Goal: Task Accomplishment & Management: Manage account settings

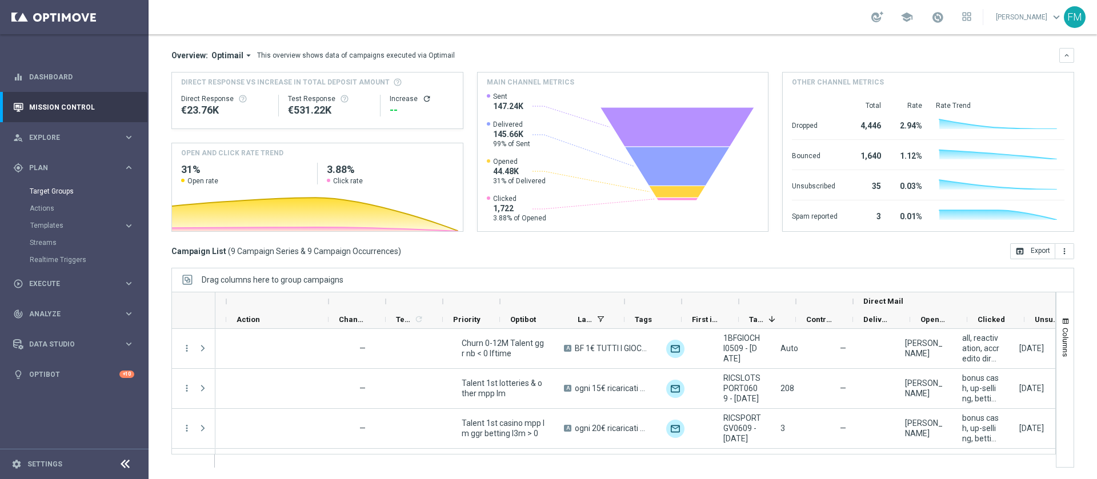
scroll to position [0, 328]
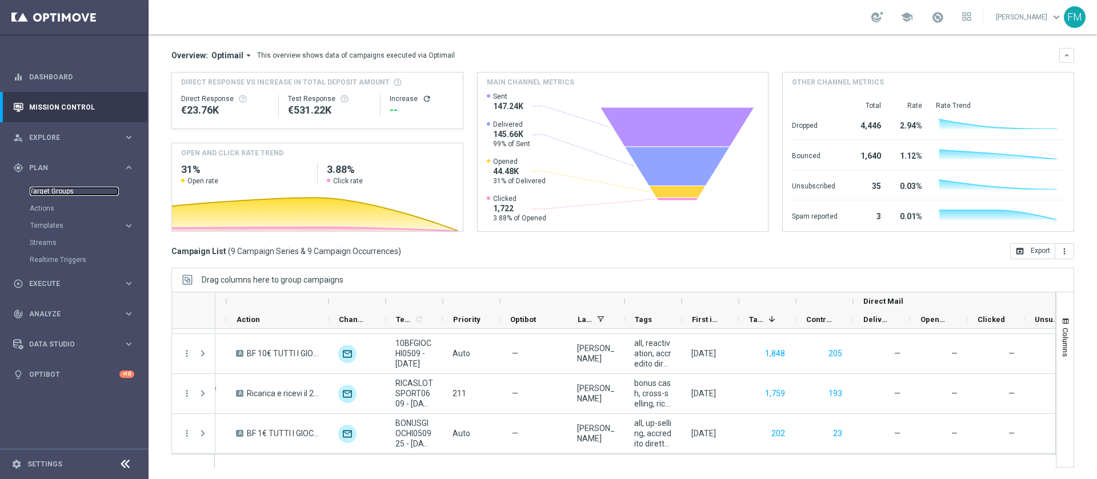
click at [65, 187] on link "Target Groups" at bounding box center [74, 191] width 89 height 9
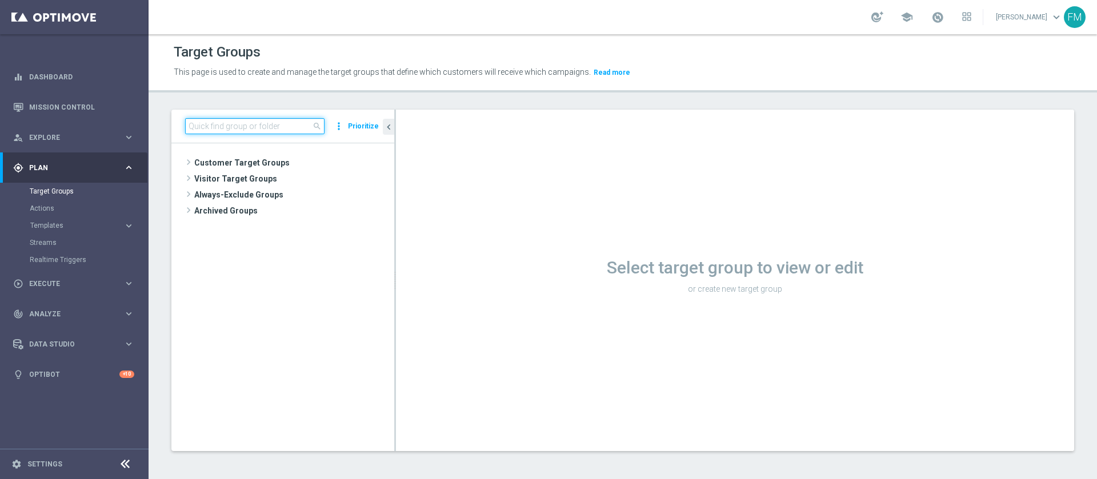
click at [291, 125] on input at bounding box center [254, 126] width 139 height 16
paste input "Reactivated Silver ggr nb lm > 0 1st Sport lm NO saldo"
type input "Reactivated Silver ggr nb lm > 0 1st Sport lm NO saldo"
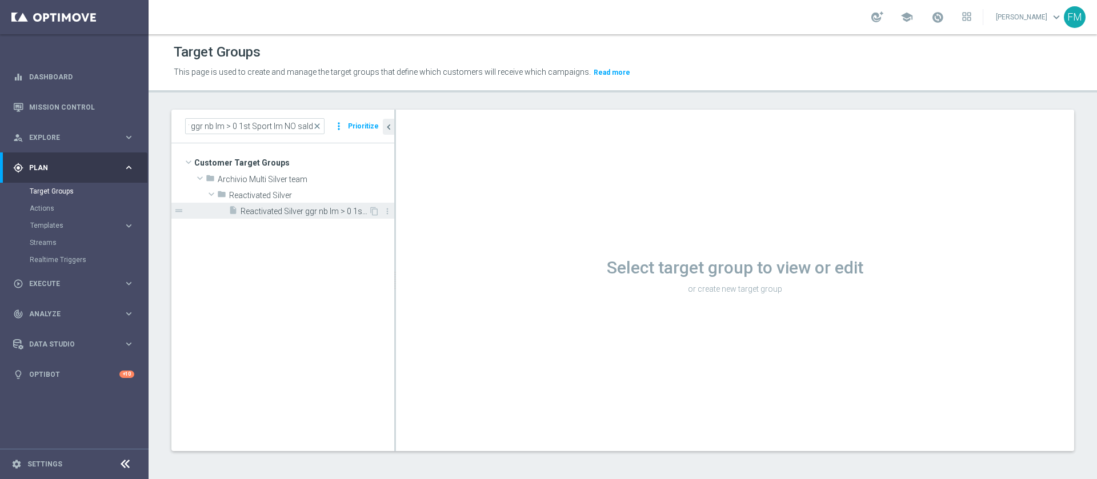
scroll to position [0, 0]
click at [294, 217] on div "insert_drive_file Reactivated Silver ggr nb lm > 0 1st Sport lm NO saldo" at bounding box center [299, 211] width 140 height 16
click at [297, 212] on span "Reactivated Silver ggr nb lm > 0 1st Sport lm NO saldo" at bounding box center [305, 212] width 128 height 10
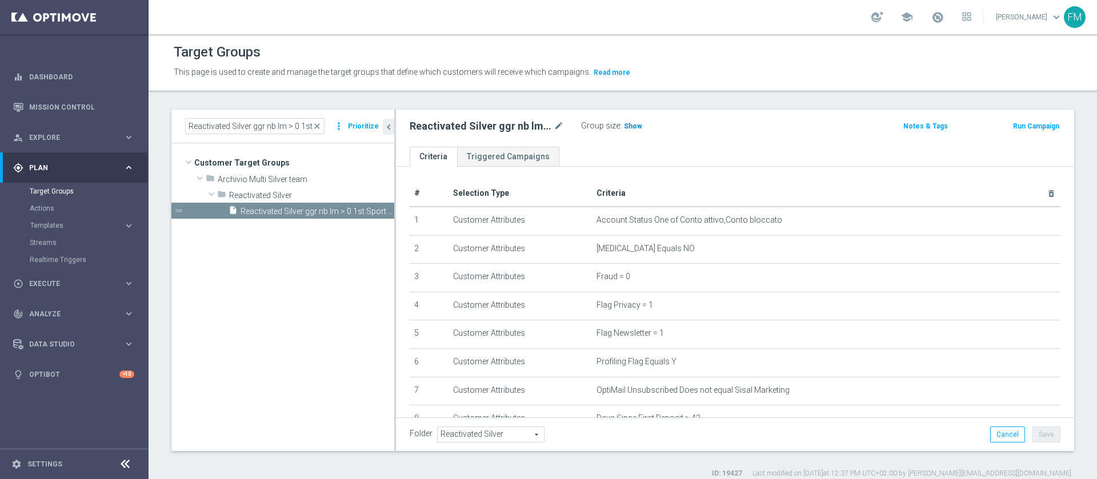
click at [639, 131] on h3 "Show" at bounding box center [633, 126] width 21 height 13
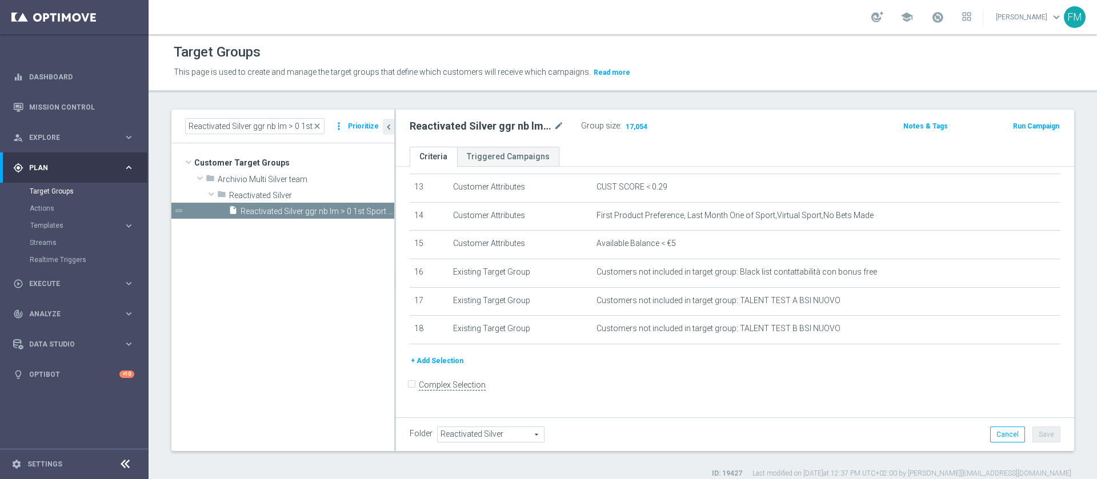
scroll to position [349, 0]
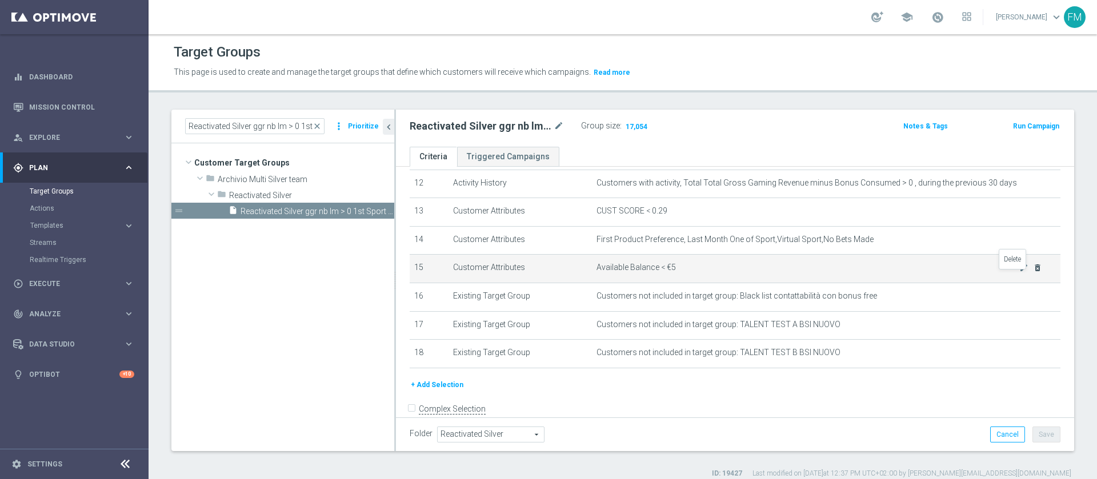
click at [1033, 273] on icon "delete_forever" at bounding box center [1037, 267] width 9 height 9
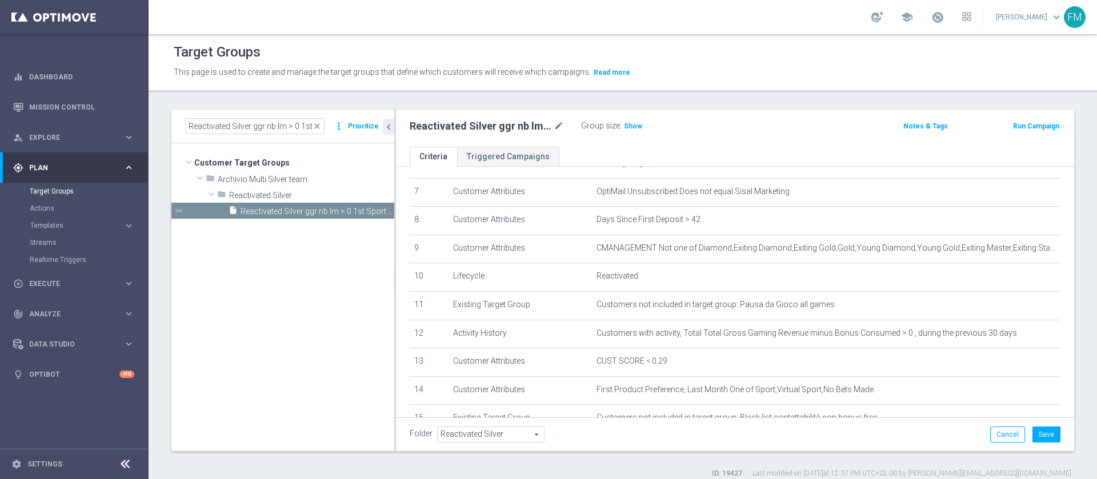
scroll to position [207, 0]
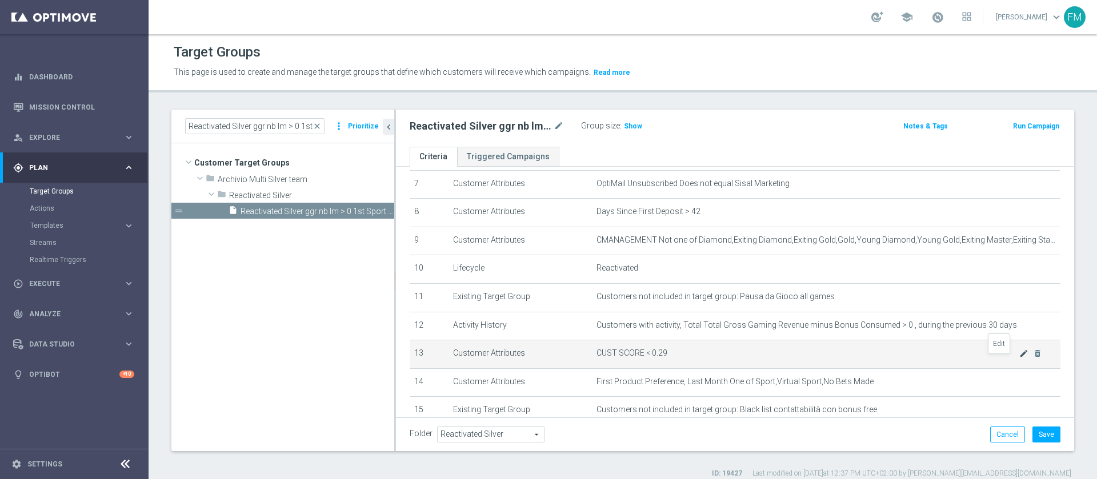
click at [997, 361] on td "CUST SCORE < 0.29 mode_edit delete_forever" at bounding box center [826, 355] width 469 height 29
click at [1019, 358] on icon "mode_edit" at bounding box center [1023, 353] width 9 height 9
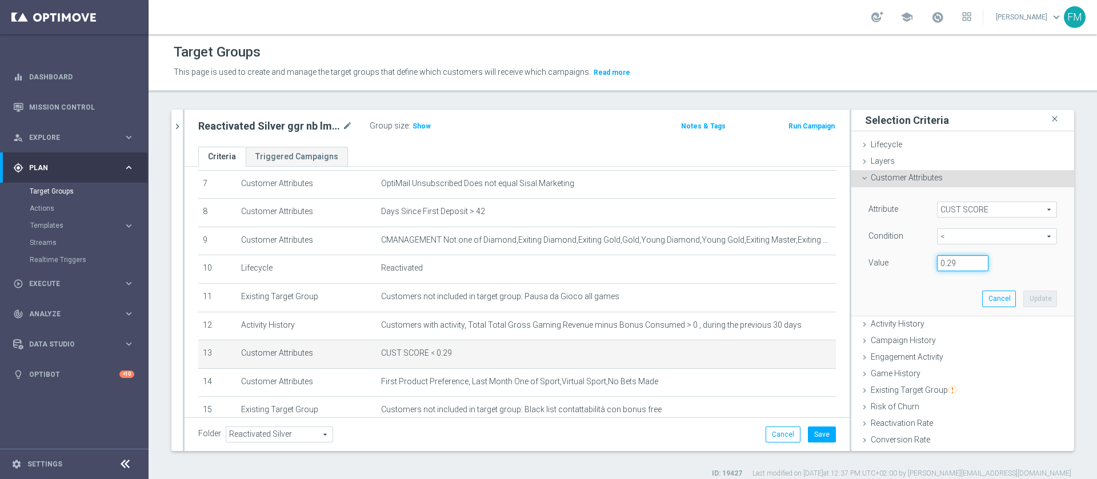
click at [947, 257] on input "0.29" at bounding box center [962, 263] width 51 height 16
type input "0.15"
click at [1023, 294] on button "Update" at bounding box center [1040, 299] width 34 height 16
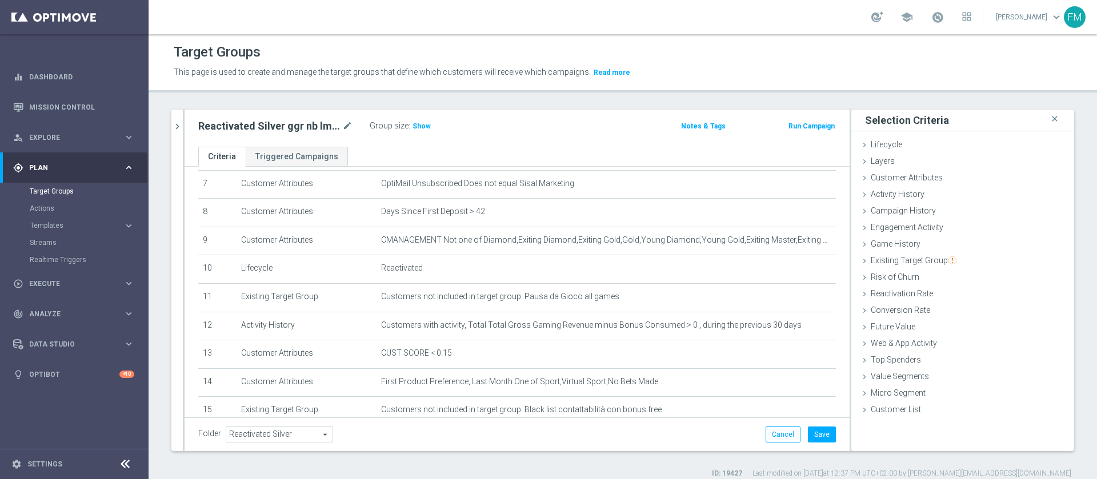
scroll to position [333, 0]
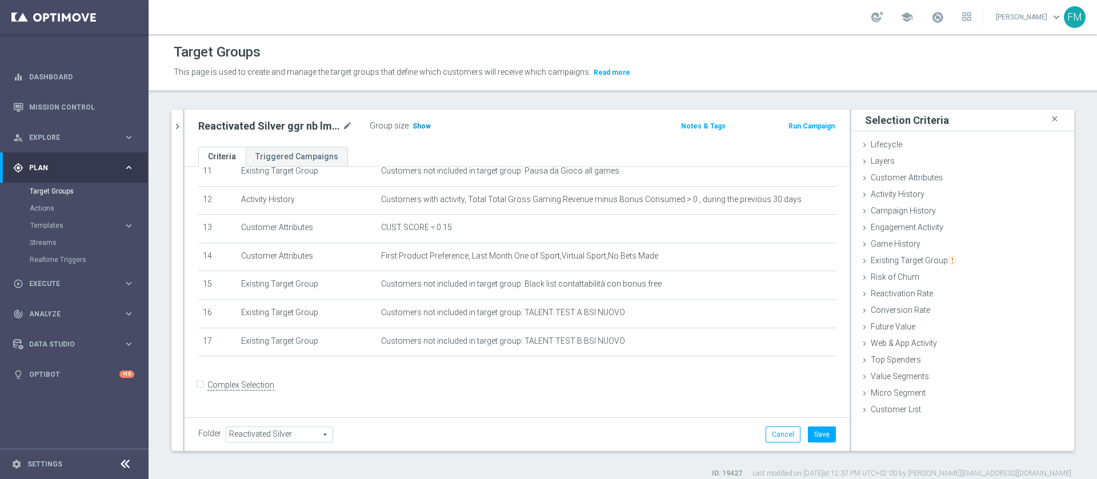
click at [419, 130] on h3 "Show" at bounding box center [421, 126] width 21 height 13
click at [345, 126] on icon "mode_edit" at bounding box center [347, 126] width 10 height 14
click at [348, 131] on icon "mode_edit" at bounding box center [347, 126] width 10 height 14
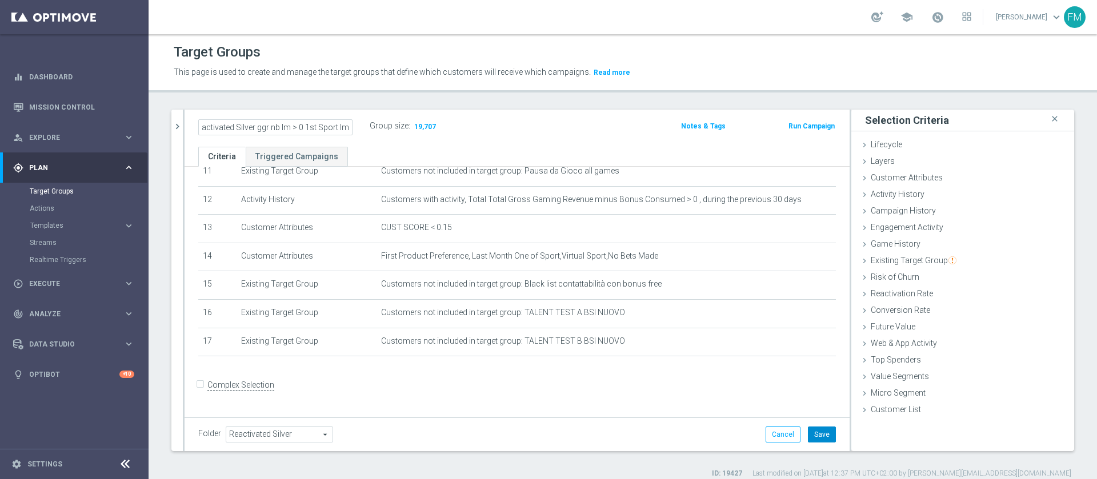
type input "Reactivated Silver ggr nb lm > 0 1st Sport lm"
click at [341, 133] on input "Reactivated Silver ggr nb lm > 0 1st Sport lm" at bounding box center [275, 127] width 154 height 16
click at [177, 121] on icon "chevron_right" at bounding box center [177, 126] width 11 height 11
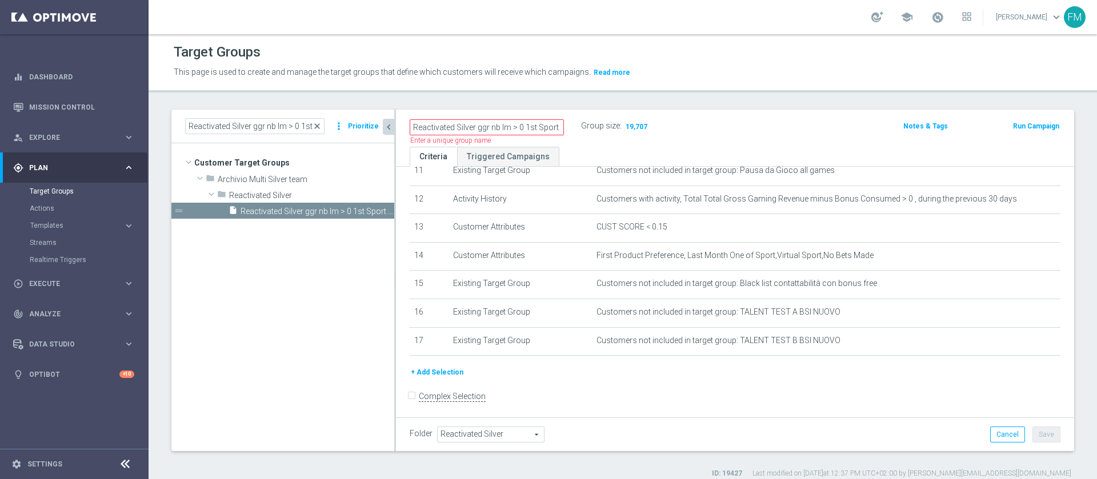
click at [319, 126] on span "close" at bounding box center [317, 126] width 9 height 9
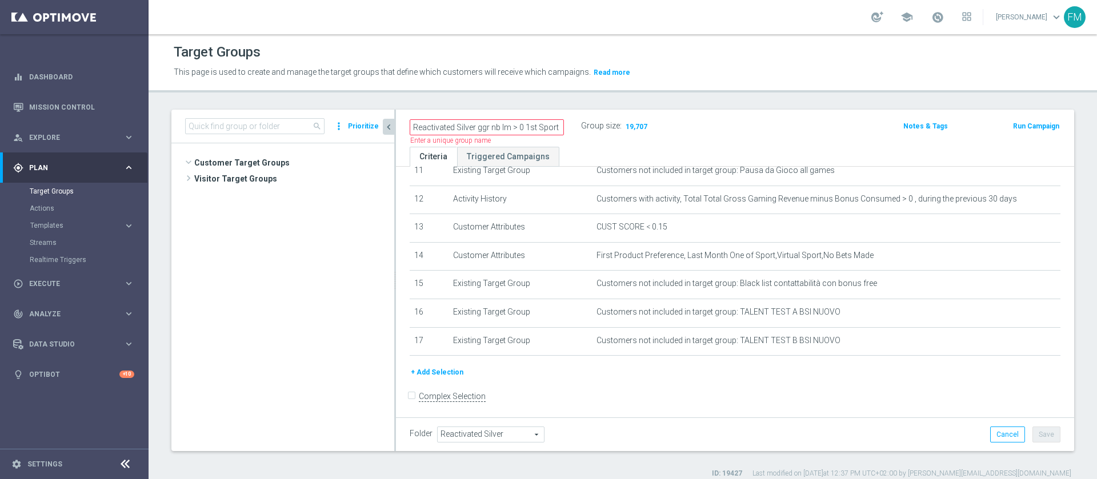
scroll to position [233, 0]
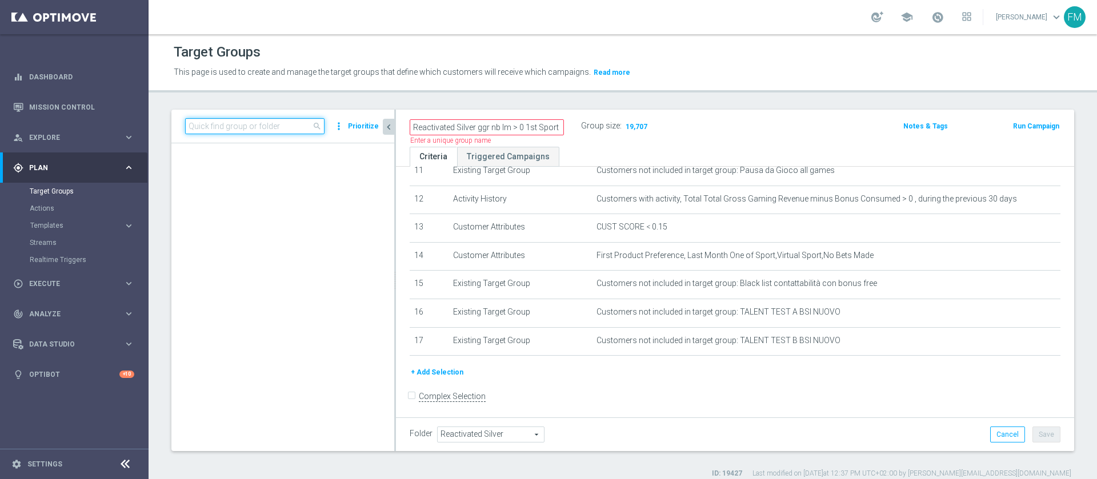
click at [286, 126] on input at bounding box center [254, 126] width 139 height 16
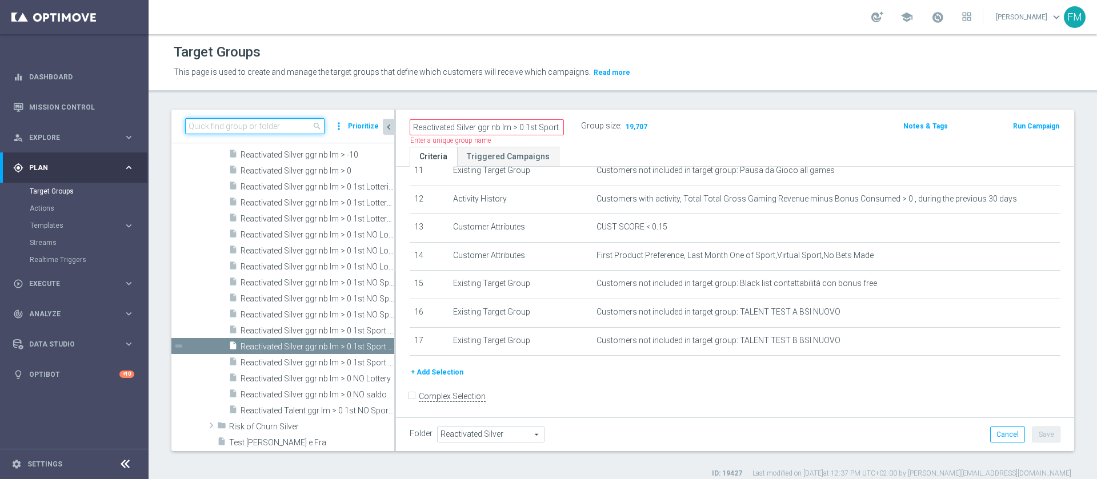
paste input "Reactivated Silver ggr nb lm > 0 1st Sport lm"
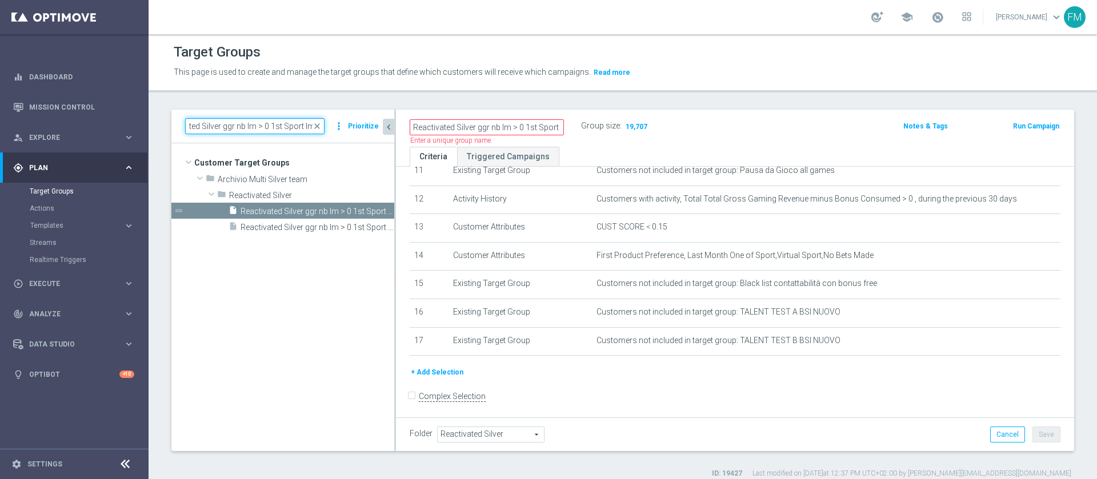
scroll to position [0, 0]
type input "Reactivated Silver ggr nb lm > 0 1st Sport lm"
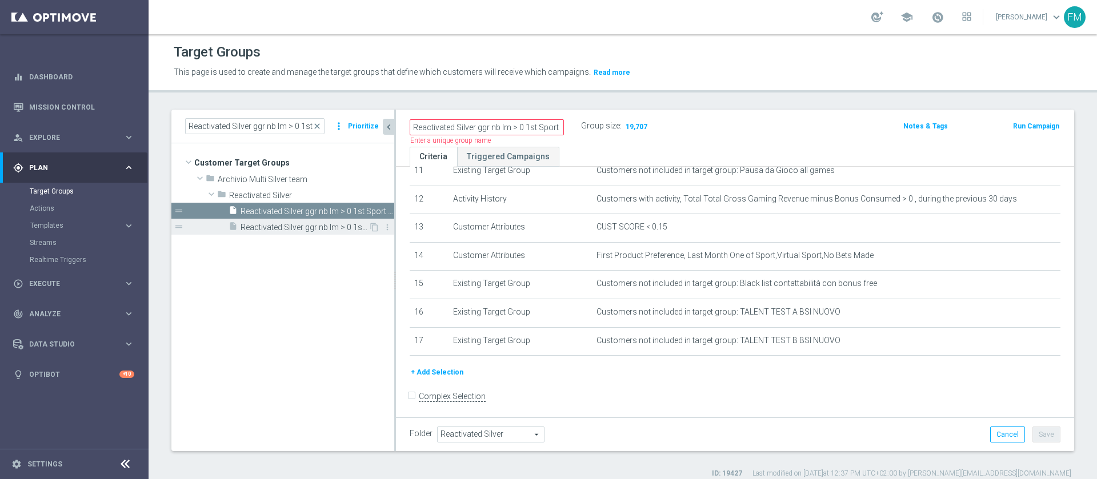
click at [346, 227] on span "Reactivated Silver ggr nb lm > 0 1st Sport lm saldo" at bounding box center [305, 228] width 128 height 10
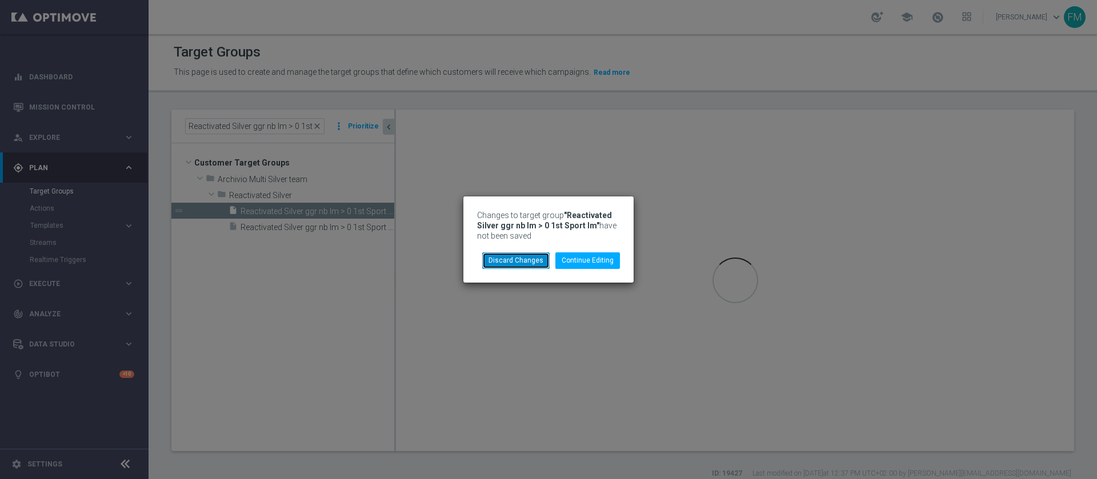
click at [529, 266] on button "Discard Changes" at bounding box center [515, 261] width 67 height 16
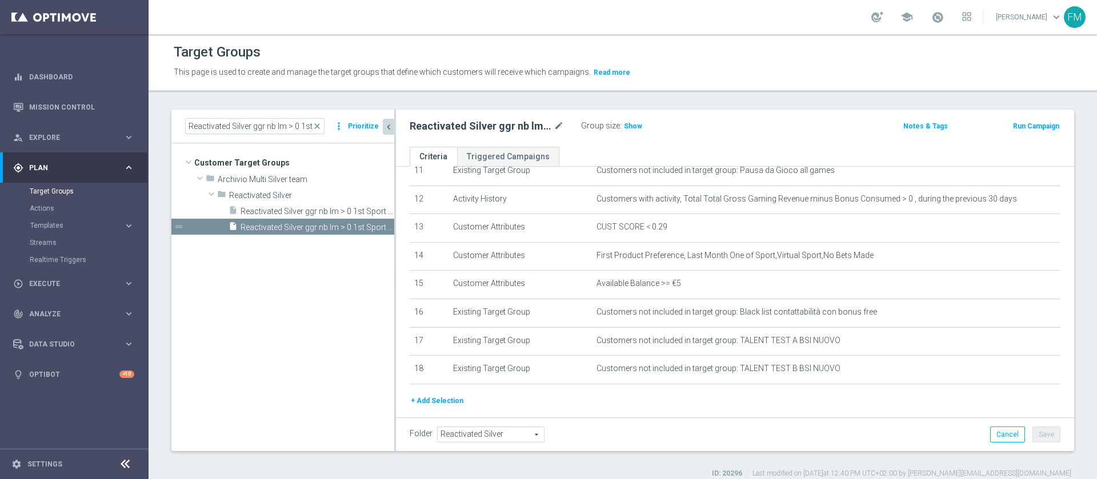
click at [358, 238] on tree-viewport "Customer Target Groups library_add create_new_folder folder" at bounding box center [282, 296] width 223 height 307
click at [335, 212] on span "Reactivated Silver ggr nb lm > 0 1st Sport lm NO saldo" at bounding box center [305, 212] width 128 height 10
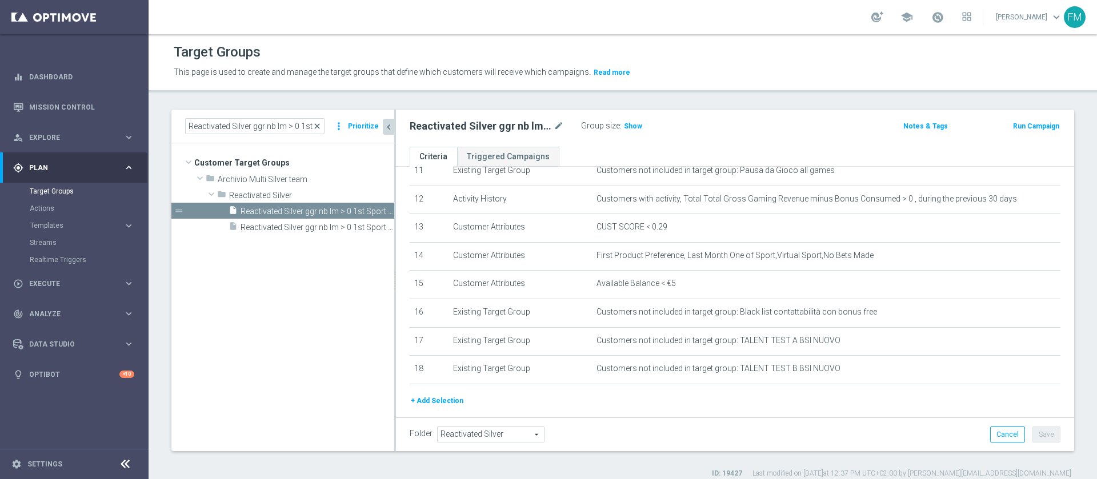
click at [319, 129] on span "close" at bounding box center [317, 126] width 9 height 9
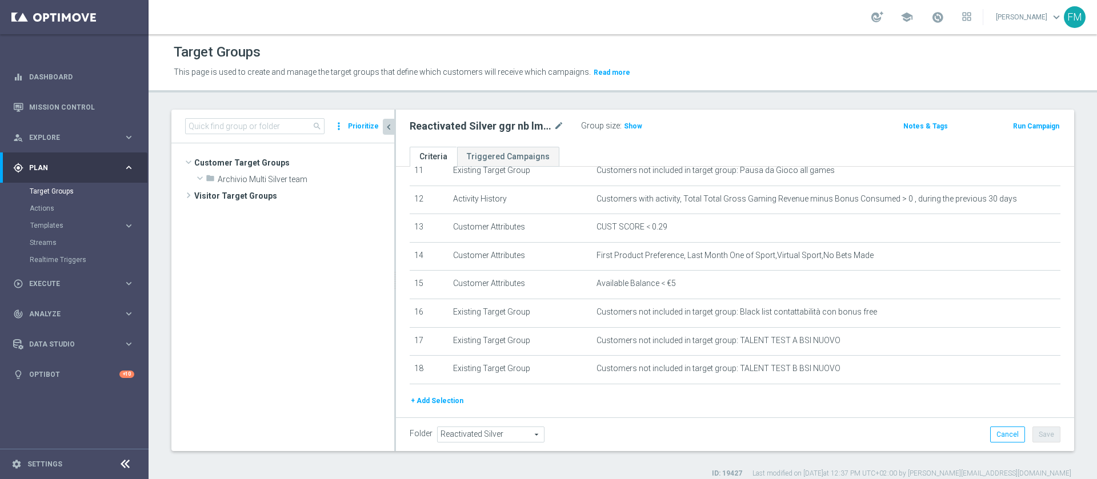
scroll to position [233, 0]
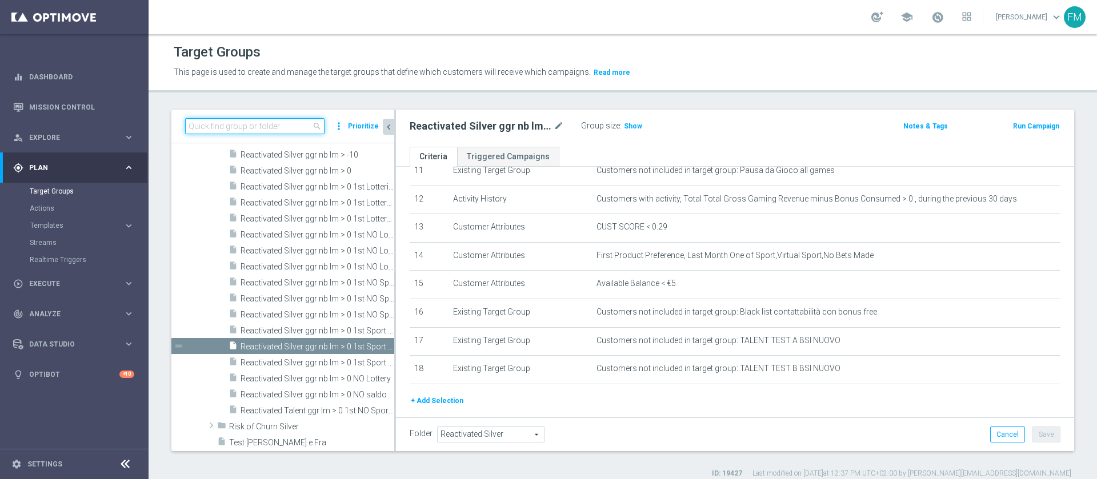
click at [304, 126] on input at bounding box center [254, 126] width 139 height 16
paste input "Reactivated Silver ggr nb lm > 0 1st Sport lm"
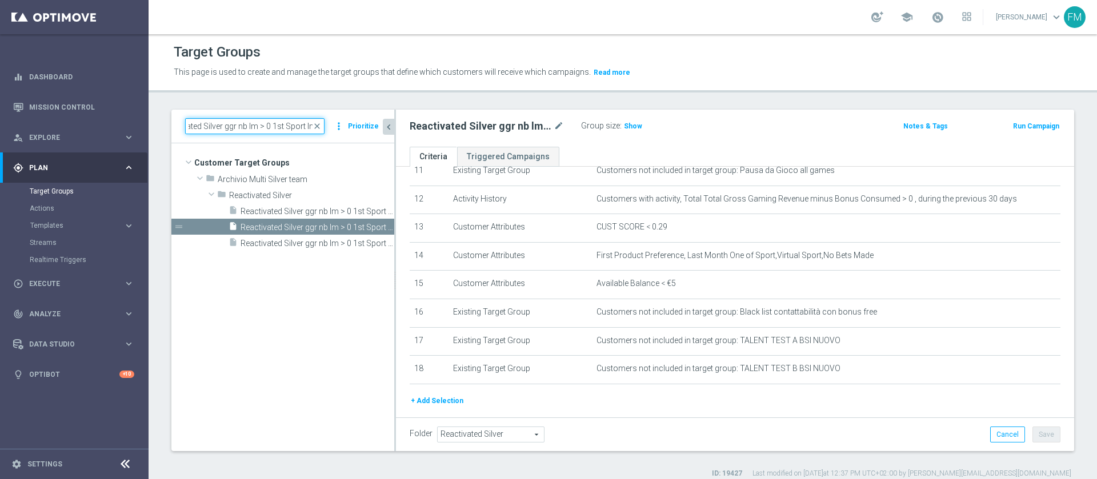
scroll to position [0, 0]
type input "Reactivated Silver ggr nb lm > 0 1st Sport lm"
click at [322, 209] on span "Reactivated Silver ggr nb lm > 0 1st Sport lm" at bounding box center [305, 212] width 128 height 10
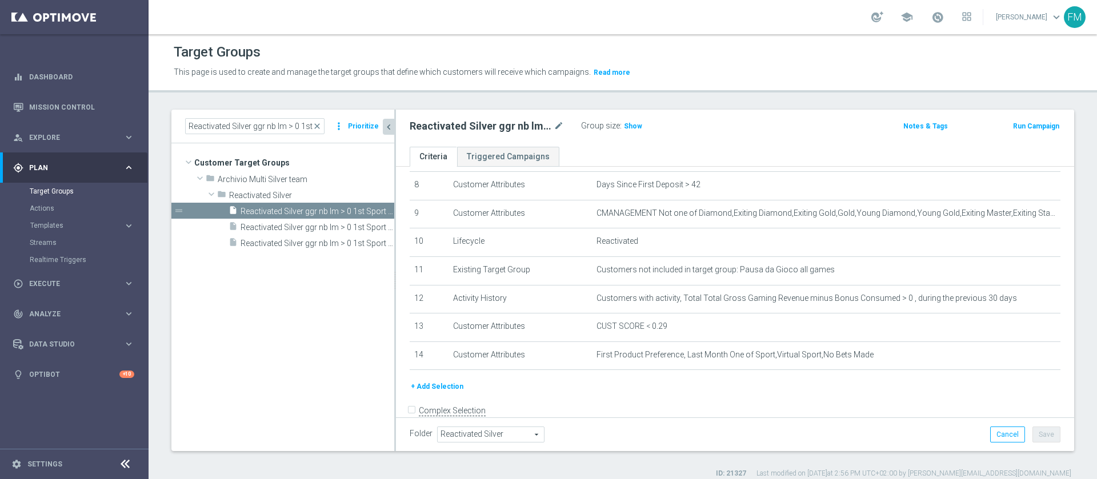
scroll to position [249, 0]
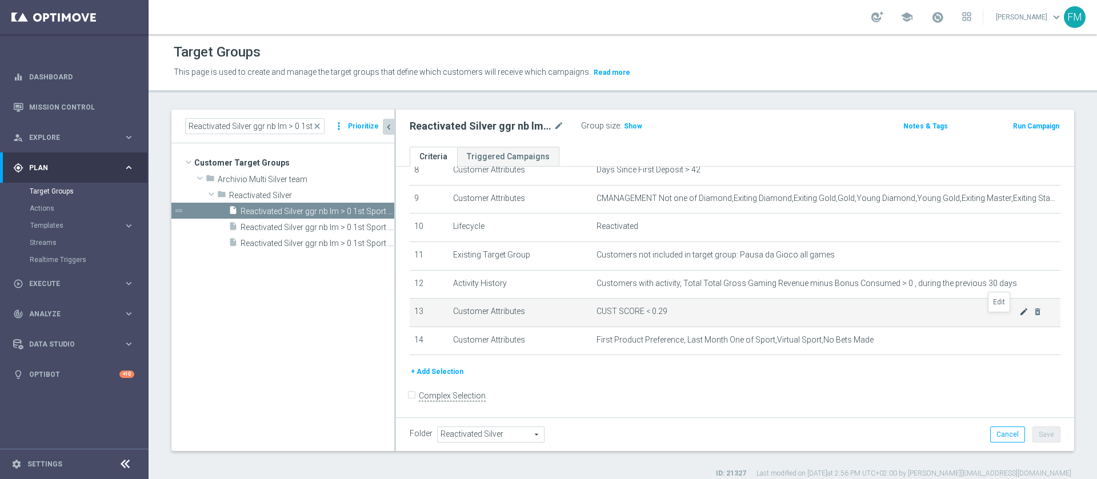
click at [1019, 317] on icon "mode_edit" at bounding box center [1023, 311] width 9 height 9
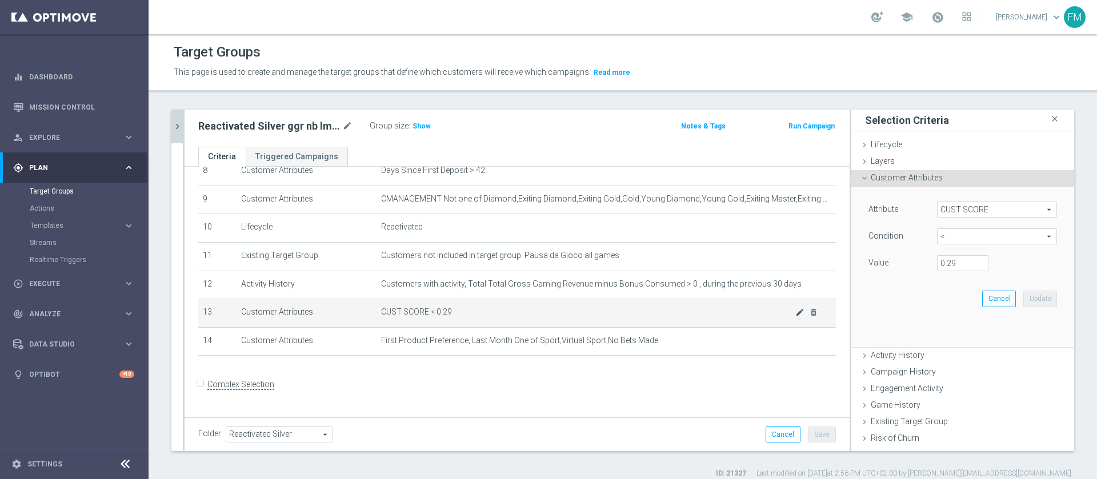
scroll to position [246, 0]
click at [941, 261] on input "0.29" at bounding box center [962, 263] width 51 height 16
type input "0.15"
click at [1023, 305] on button "Update" at bounding box center [1040, 299] width 34 height 16
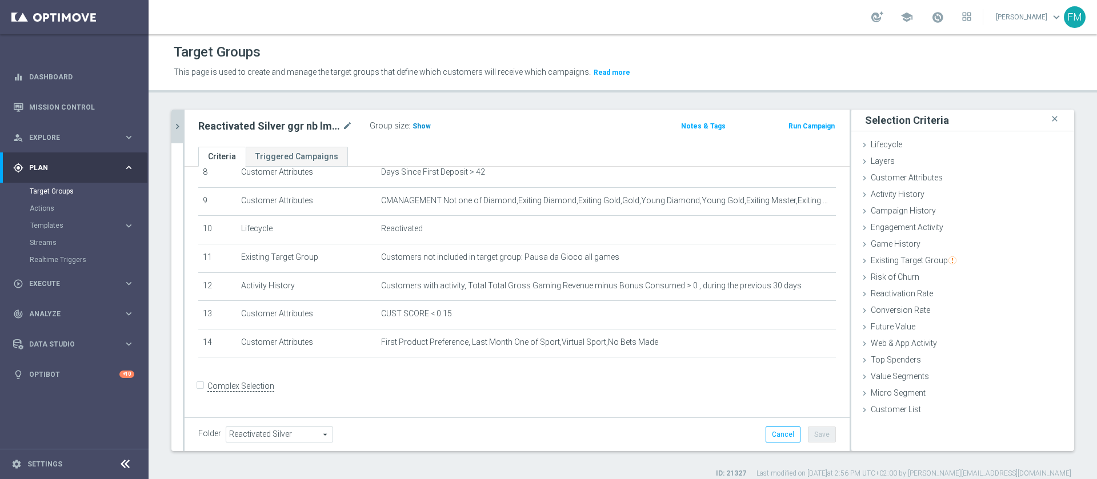
click at [417, 131] on h3 "Show" at bounding box center [421, 126] width 21 height 13
click at [183, 121] on div at bounding box center [184, 281] width 2 height 342
click at [177, 121] on icon "chevron_right" at bounding box center [177, 126] width 11 height 11
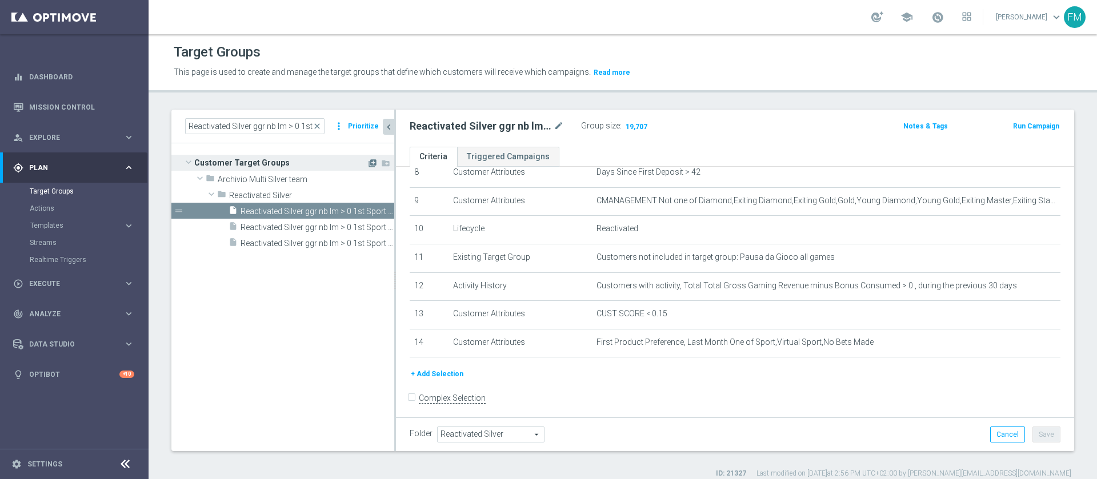
scroll to position [249, 0]
click at [318, 126] on span "close" at bounding box center [317, 126] width 9 height 9
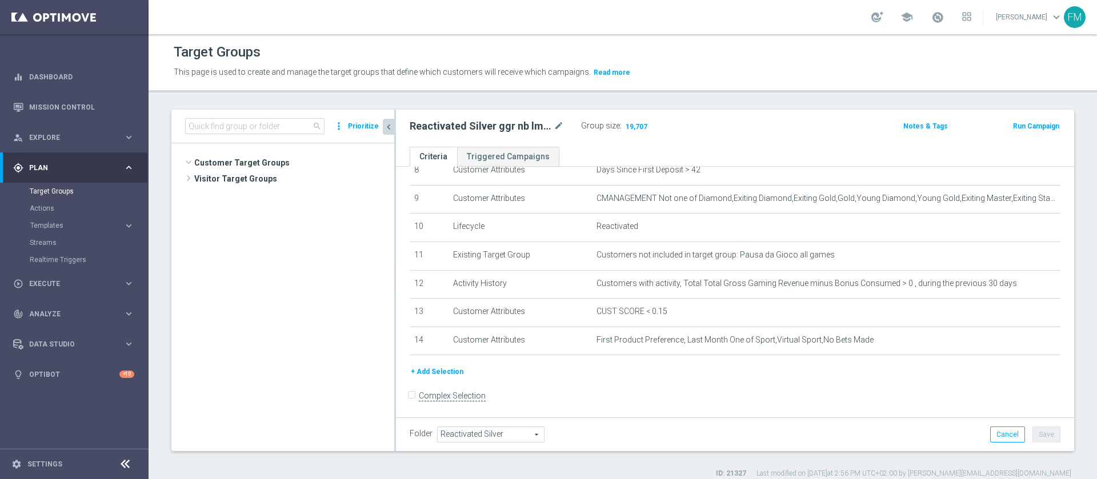
scroll to position [218, 0]
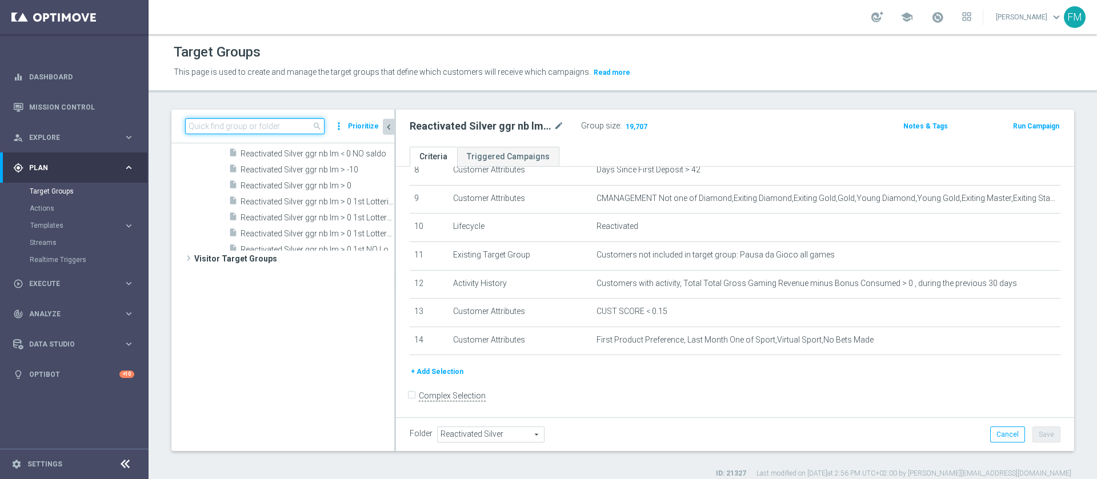
click at [250, 127] on input at bounding box center [254, 126] width 139 height 16
paste input "Reactivated Silver ggr nb lm > 0 1st Casino lm"
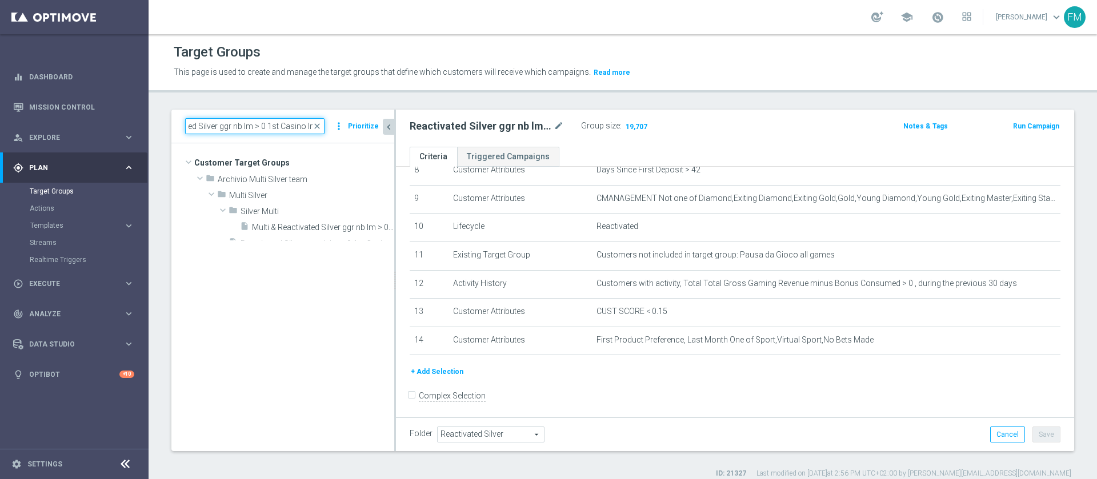
scroll to position [0, 0]
type input "Reactivated Silver ggr nb lm > 0 1st Casino lm"
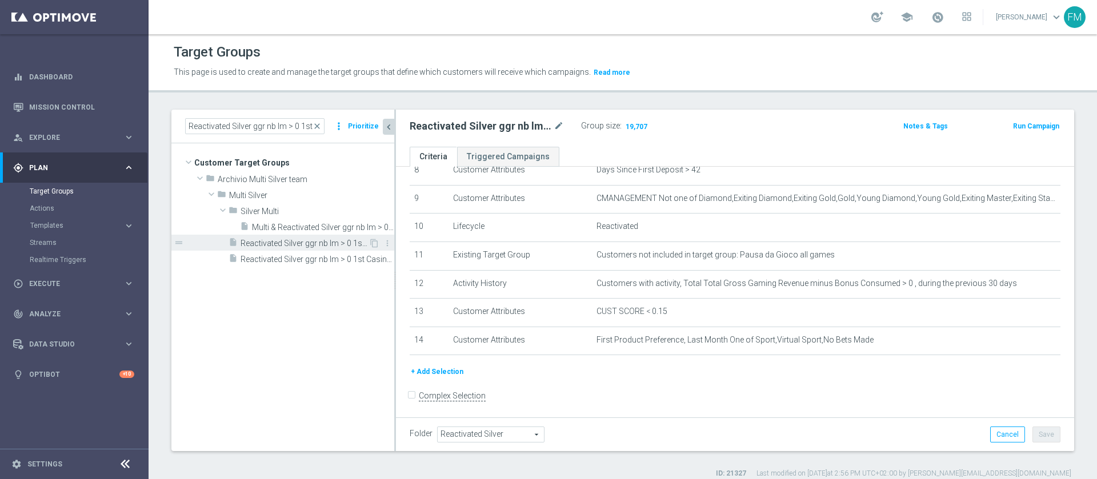
click at [323, 245] on span "Reactivated Silver ggr nb lm > 0 1st Casino lm NO saldo" at bounding box center [305, 244] width 128 height 10
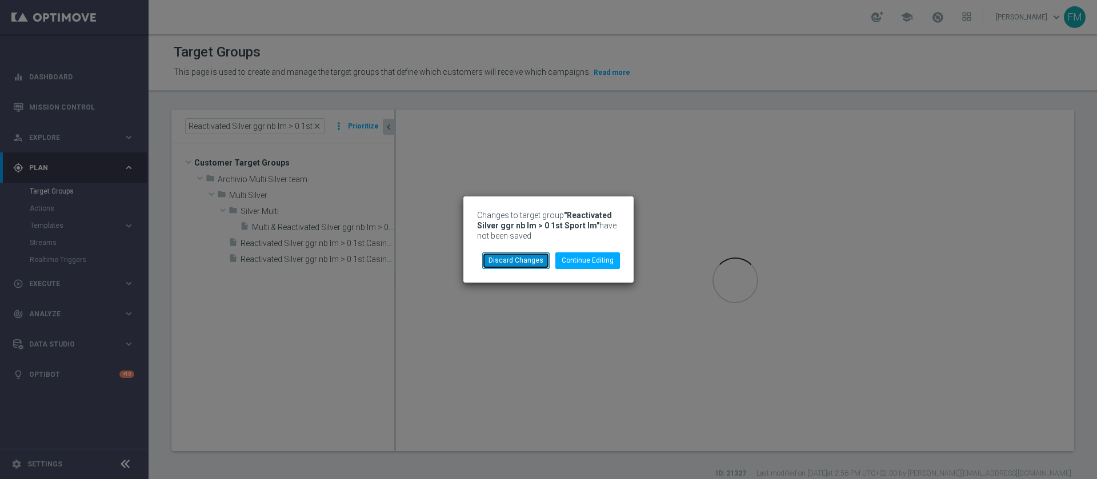
click at [518, 265] on button "Discard Changes" at bounding box center [515, 261] width 67 height 16
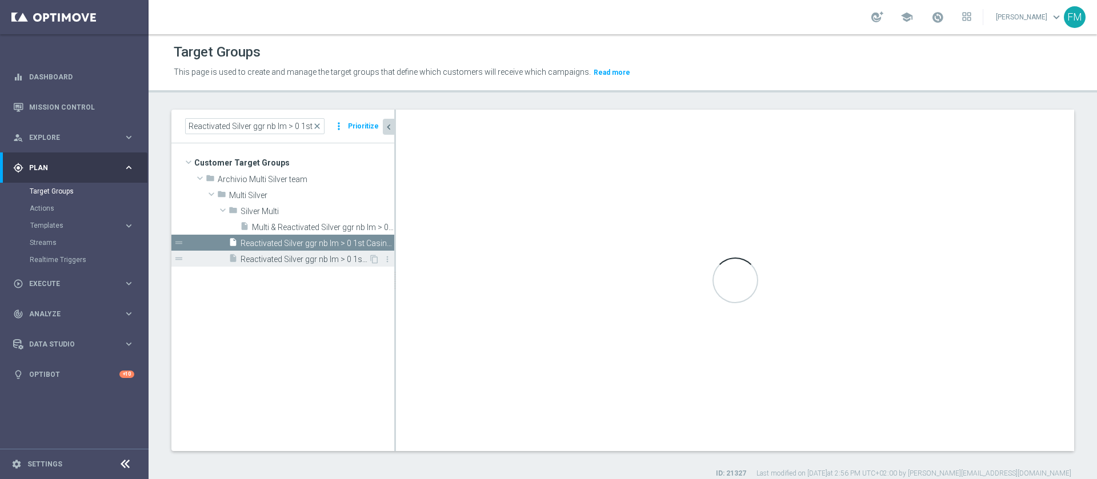
type input "Multi Silver"
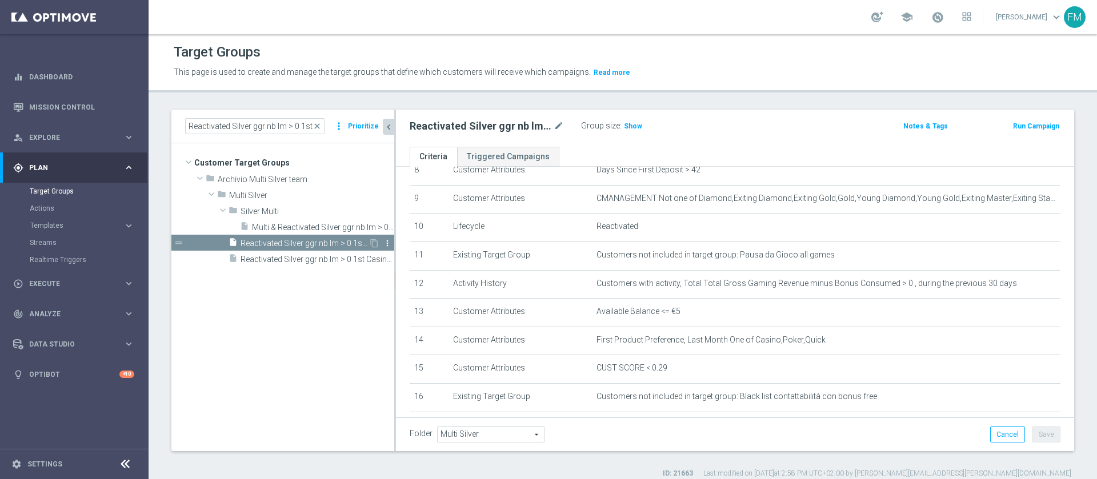
click at [387, 245] on icon "more_vert" at bounding box center [387, 243] width 9 height 9
click at [375, 242] on icon "content_copy" at bounding box center [374, 243] width 9 height 9
click at [342, 247] on span "Copy of Reactivated Silver ggr nb lm > 0 1st Casino lm NO saldo" at bounding box center [305, 244] width 128 height 10
click at [555, 127] on icon "mode_edit" at bounding box center [559, 126] width 10 height 14
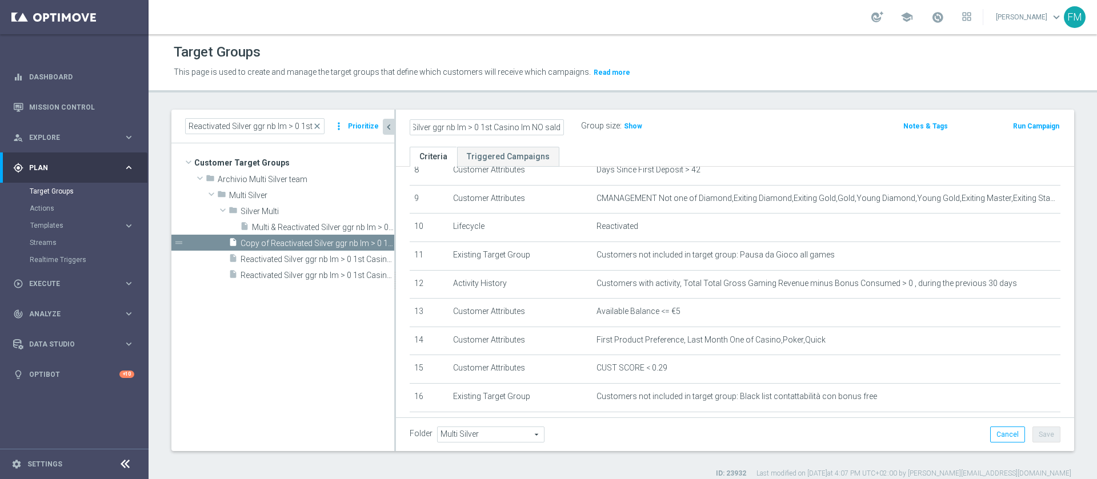
click at [433, 128] on input "Copy of Reactivated Silver ggr nb lm > 0 1st Casino lm NO saldo" at bounding box center [487, 127] width 154 height 16
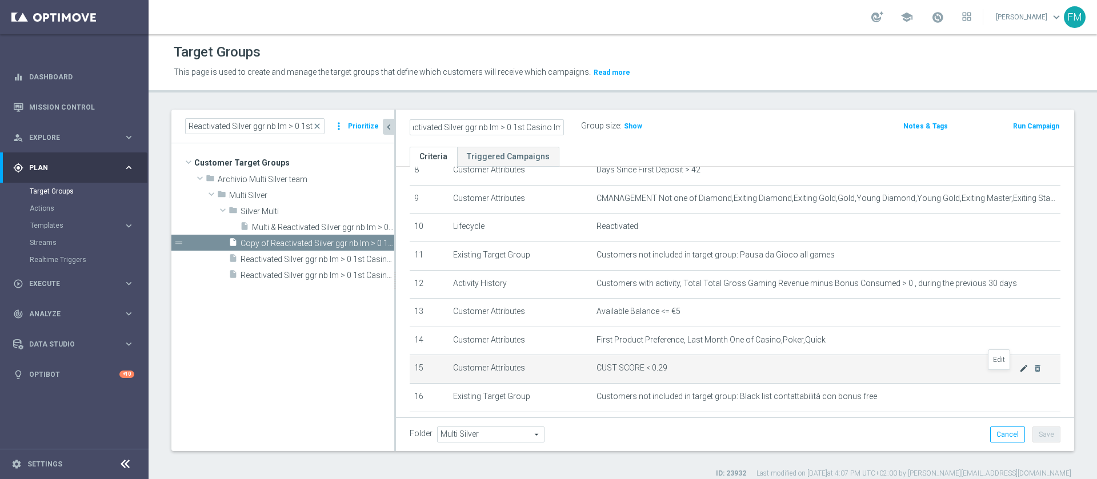
type input "Reactivated Silver ggr nb lm > 0 1st Casino lm"
click at [1019, 373] on icon "mode_edit" at bounding box center [1023, 368] width 9 height 9
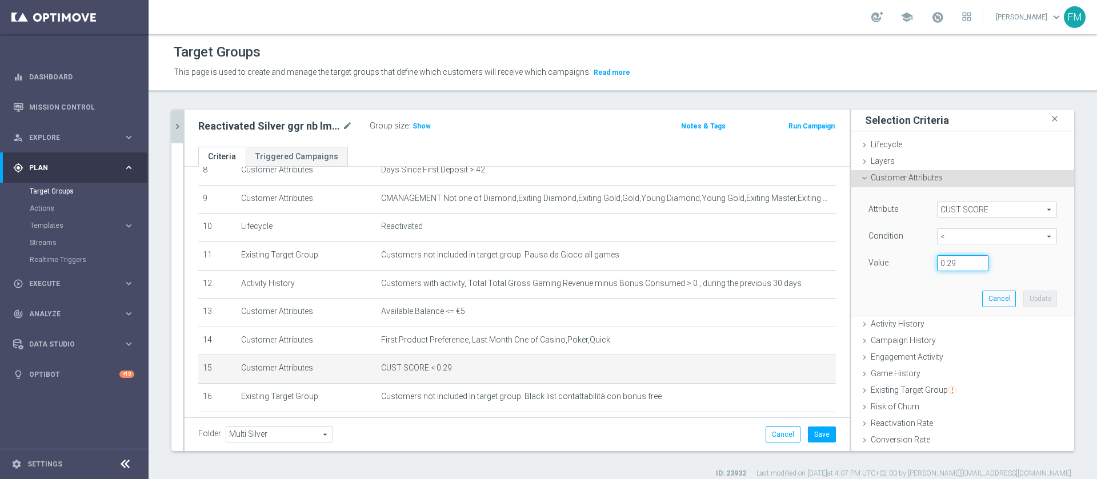
click at [942, 260] on input "0.29" at bounding box center [962, 263] width 51 height 16
type input "0.15"
click at [1023, 298] on button "Update" at bounding box center [1040, 299] width 34 height 16
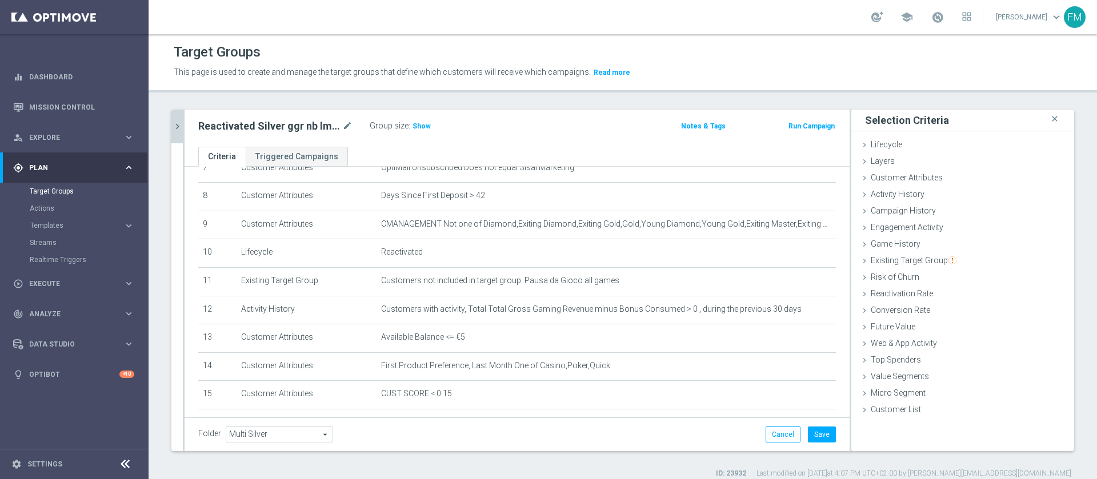
scroll to position [220, 0]
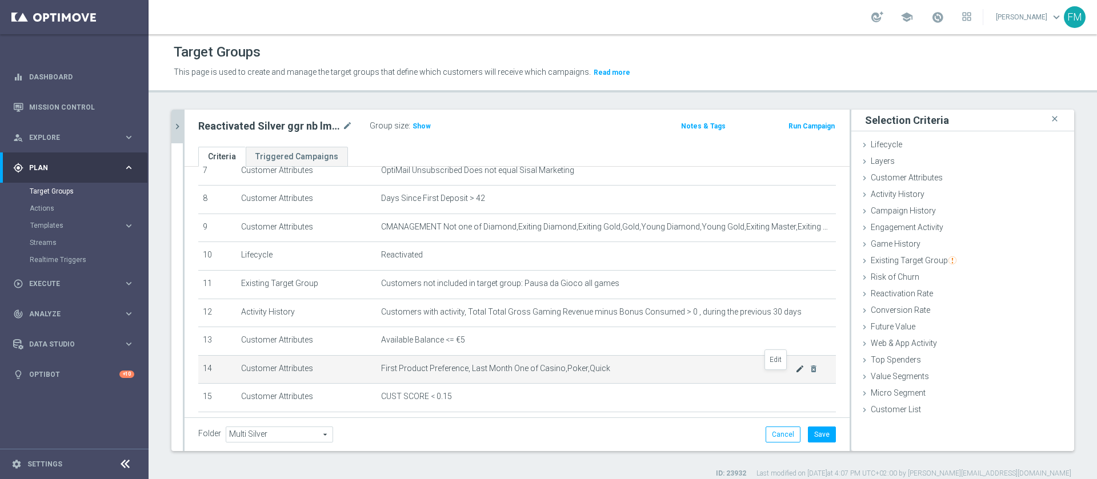
click at [795, 374] on icon "mode_edit" at bounding box center [799, 369] width 9 height 9
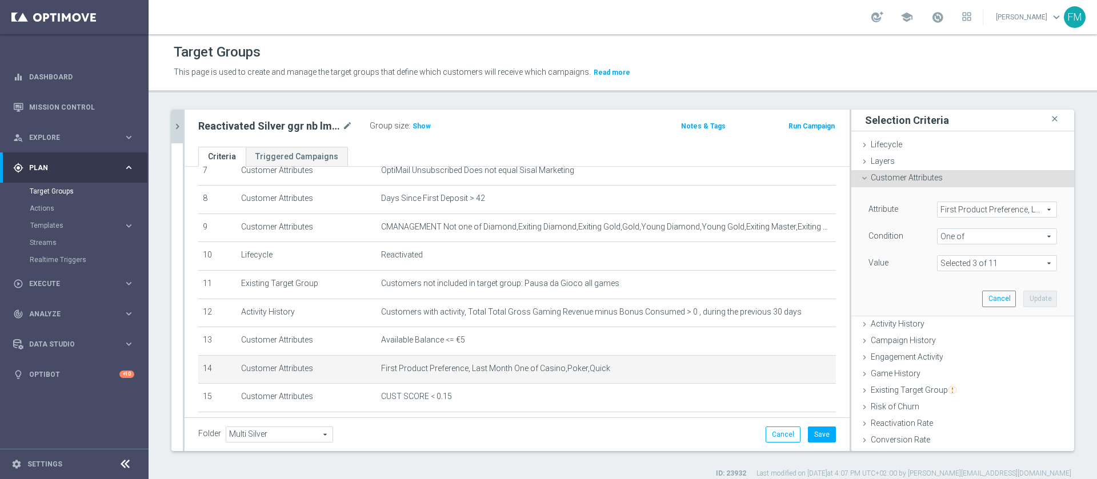
click at [943, 268] on span at bounding box center [997, 263] width 119 height 15
click at [946, 349] on input "LOL" at bounding box center [949, 350] width 7 height 7
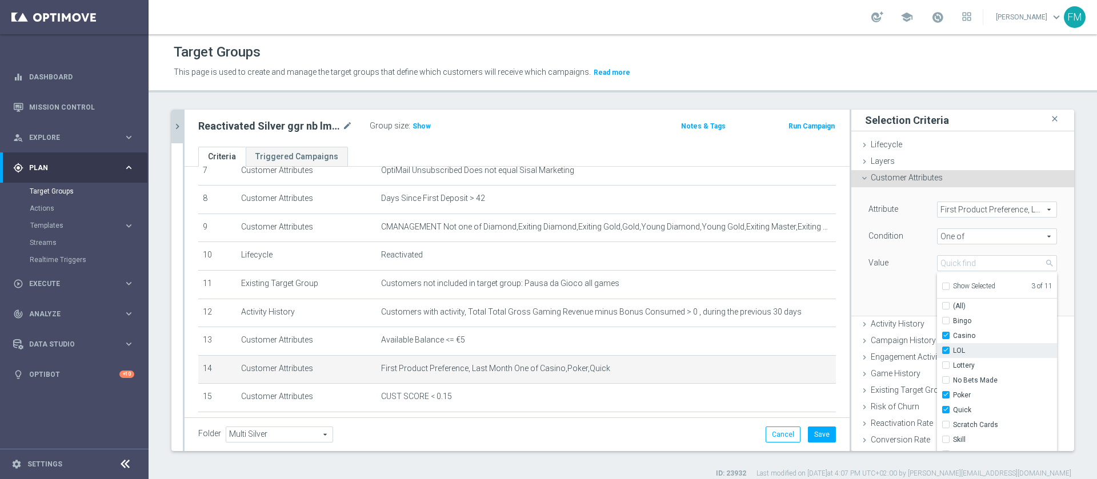
checkbox input "true"
type input "Selected 4 of 11"
click at [946, 366] on input "Lottery" at bounding box center [949, 365] width 7 height 7
checkbox input "true"
type input "Selected 5 of 11"
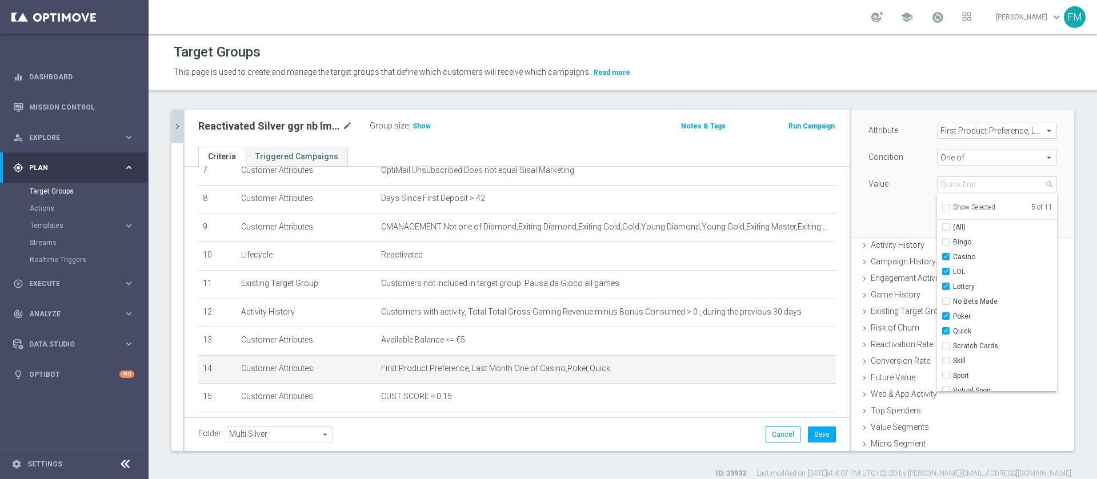
scroll to position [81, 0]
click at [946, 239] on input "Bingo" at bounding box center [949, 240] width 7 height 7
checkbox input "true"
type input "Selected 6 of 11"
click at [946, 345] on input "Scratch Cards" at bounding box center [949, 344] width 7 height 7
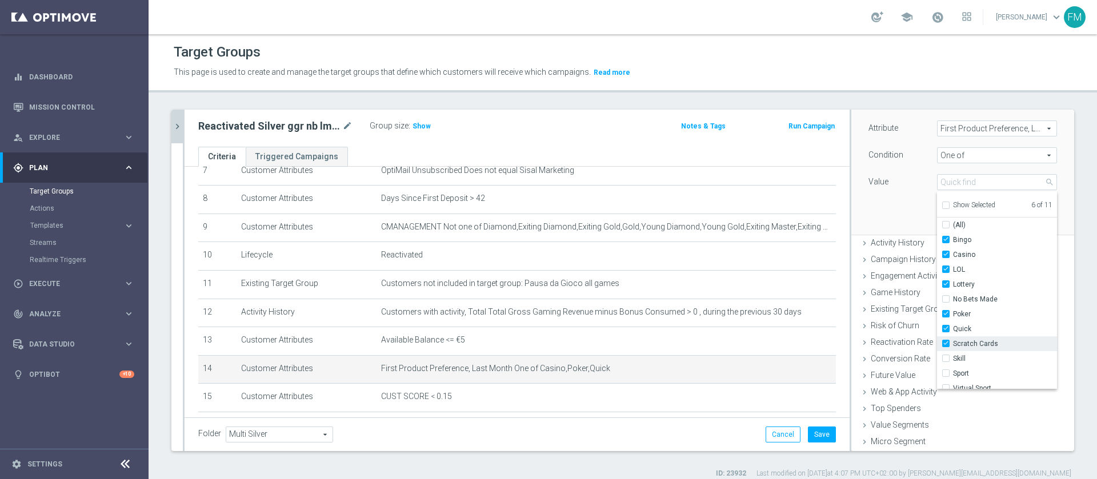
checkbox input "true"
type input "Selected 7 of 11"
click at [953, 271] on label "Lottery" at bounding box center [1005, 277] width 104 height 15
click at [946, 274] on input "Lottery" at bounding box center [949, 277] width 7 height 7
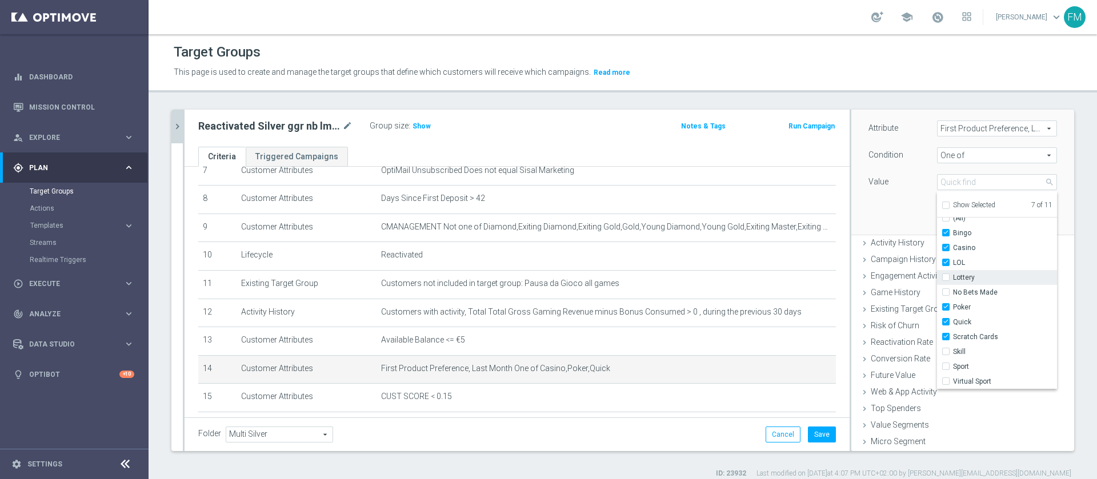
checkbox input "false"
type input "Selected 6 of 11"
click at [953, 265] on label "LOL" at bounding box center [1005, 262] width 104 height 15
click at [946, 265] on input "LOL" at bounding box center [949, 262] width 7 height 7
checkbox input "false"
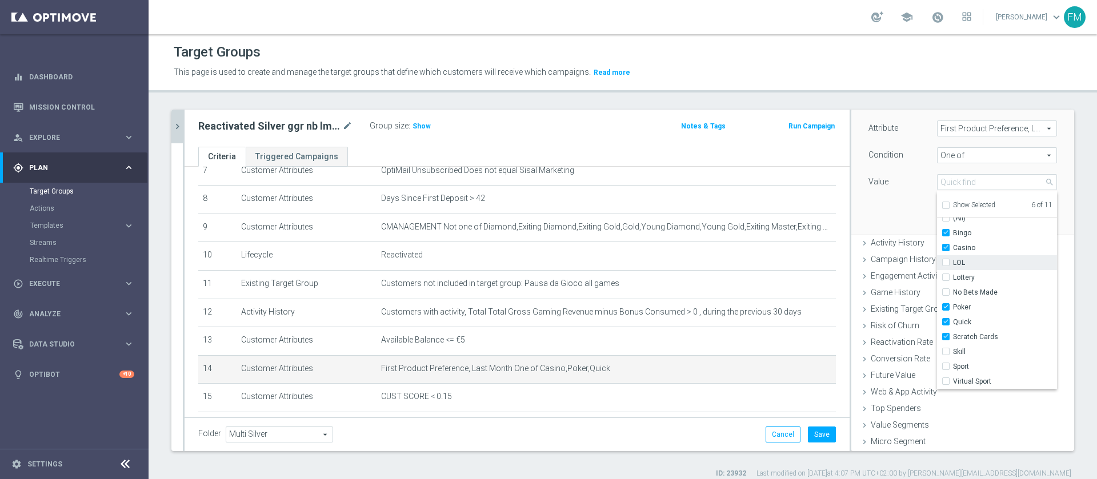
type input "Selected 5 of 11"
click at [946, 234] on input "Bingo" at bounding box center [949, 233] width 7 height 7
checkbox input "false"
type input "Selected 4 of 11"
click at [875, 207] on div "Attribute First Product Preference, Last Month First Product Preference, Last M…" at bounding box center [963, 170] width 206 height 128
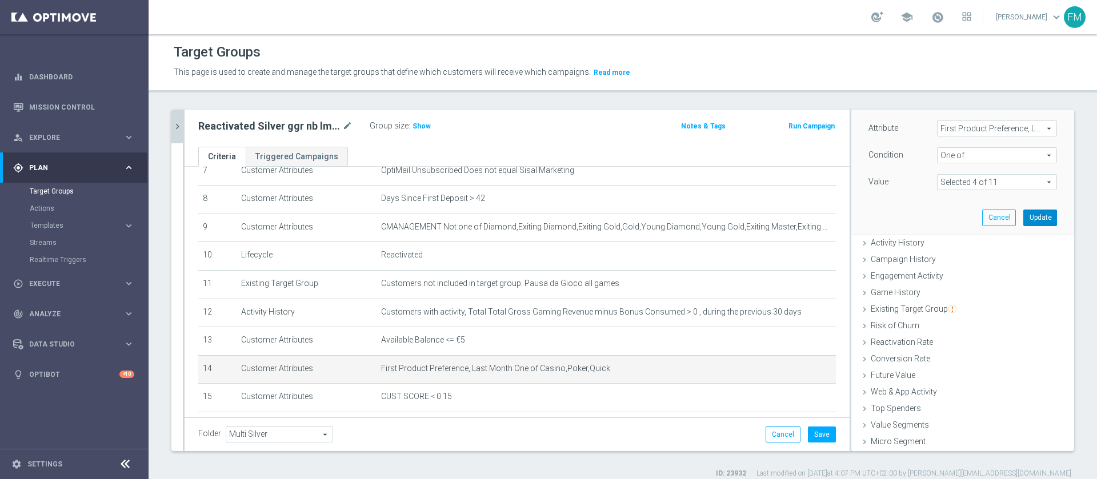
click at [1023, 217] on button "Update" at bounding box center [1040, 218] width 34 height 16
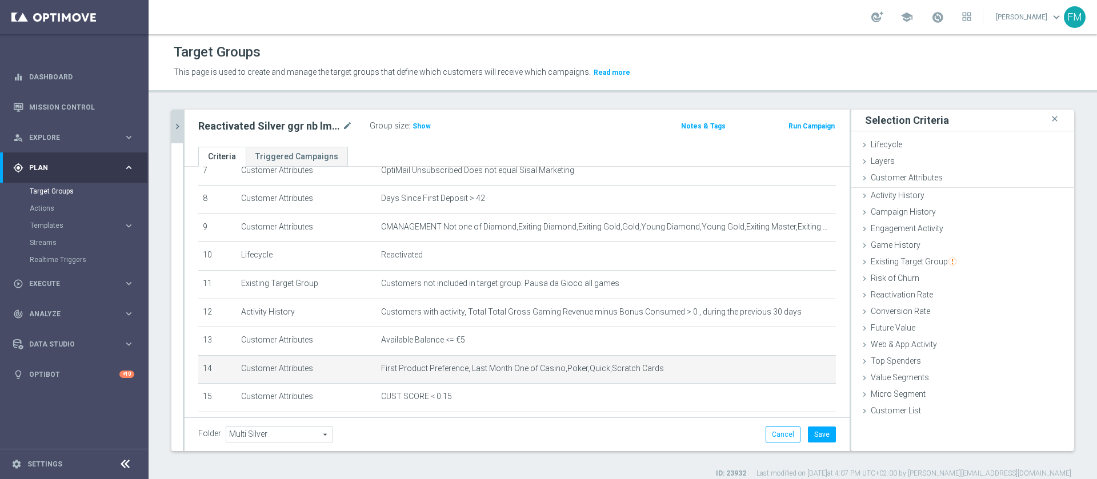
scroll to position [0, 0]
click at [343, 127] on icon "mode_edit" at bounding box center [347, 126] width 10 height 14
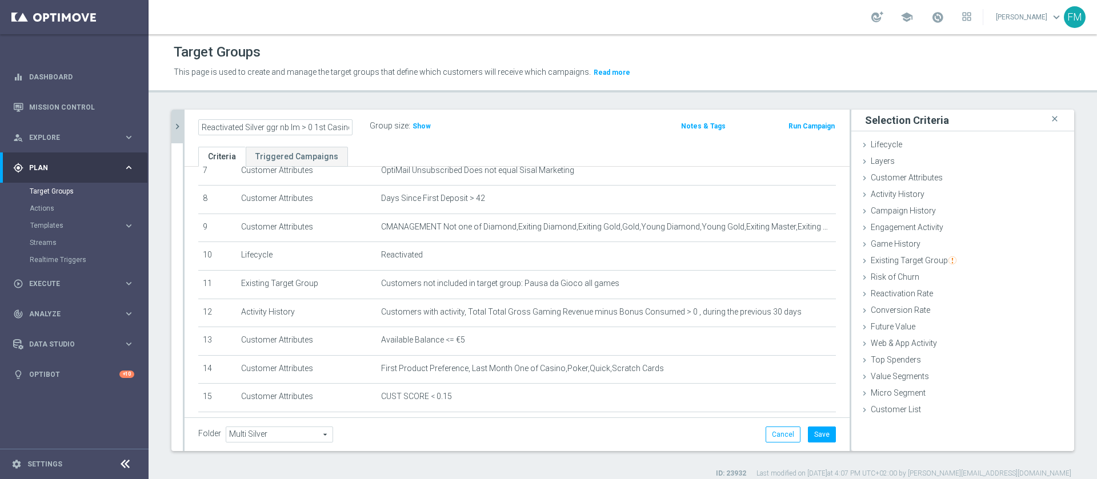
scroll to position [0, 13]
click at [341, 128] on input "Reactivated Silver ggr nb lm > 0 1st Casino lm" at bounding box center [275, 127] width 154 height 16
type input "Reactivated Silver ggr nb lm > 0 1st Casino e Gev lm"
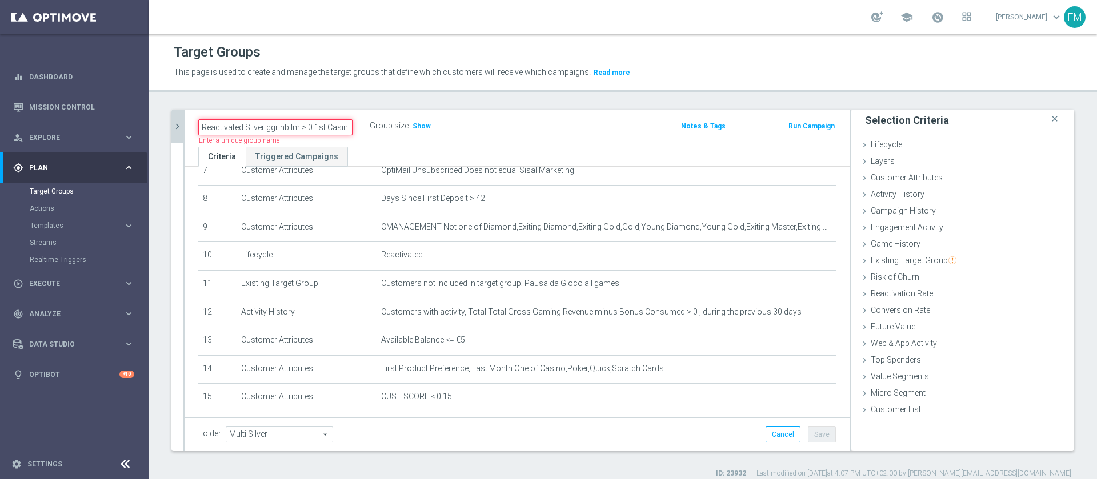
click at [318, 130] on input "Reactivated Silver ggr nb lm > 0 1st Casino e Gev lm" at bounding box center [275, 127] width 154 height 16
click at [539, 131] on div "Reactivated Silver ggr nb lm > 0 1st Casino e Gev lm Group size : Show" at bounding box center [408, 126] width 437 height 17
drag, startPoint x: 171, startPoint y: 115, endPoint x: 178, endPoint y: 122, distance: 10.1
click at [178, 122] on div "Reactivated Silver ggr nb lm > 0 1st Casino lm close more_vert Prioritize Custo…" at bounding box center [623, 294] width 949 height 369
click at [178, 122] on icon "chevron_right" at bounding box center [177, 126] width 11 height 11
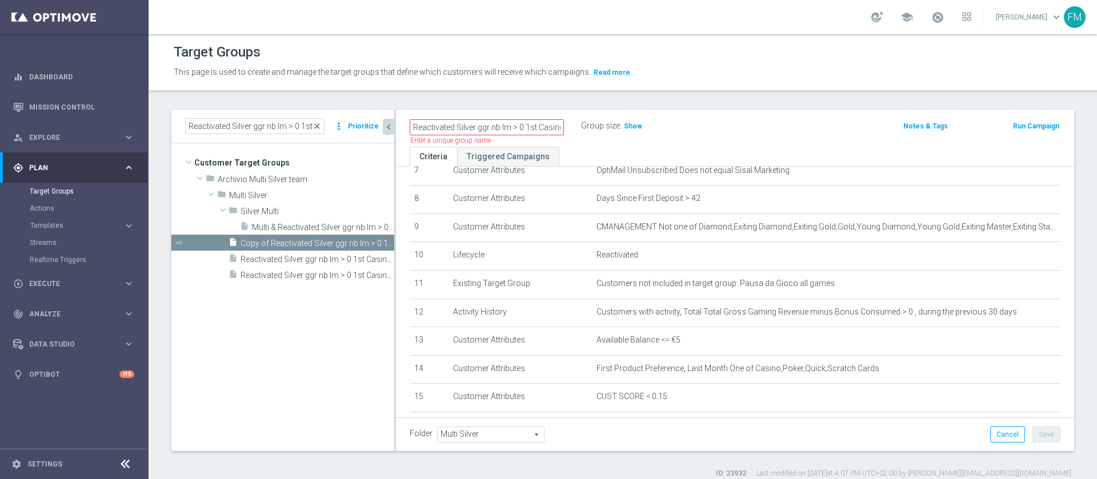
click at [319, 129] on span "close" at bounding box center [317, 126] width 9 height 9
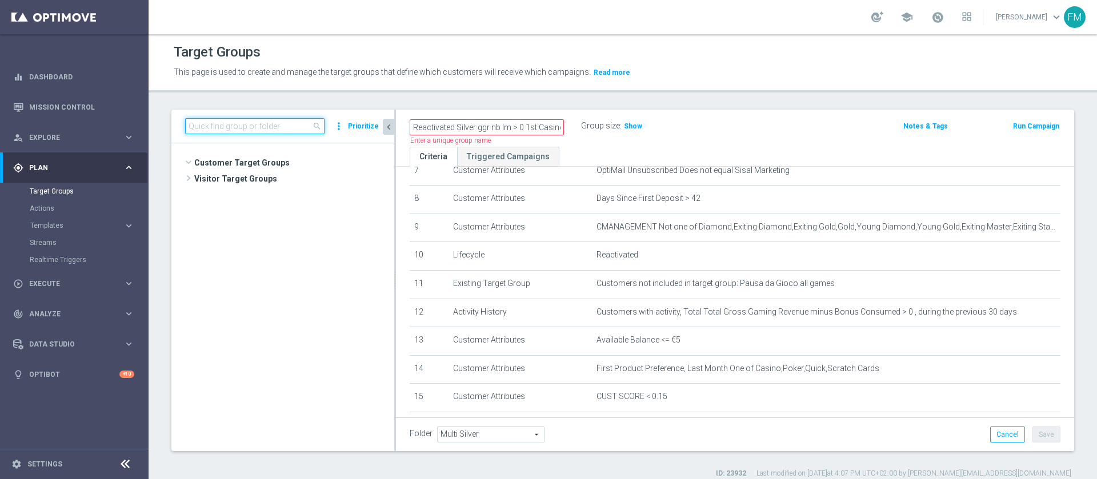
scroll to position [767, 0]
click at [292, 125] on input at bounding box center [254, 126] width 139 height 16
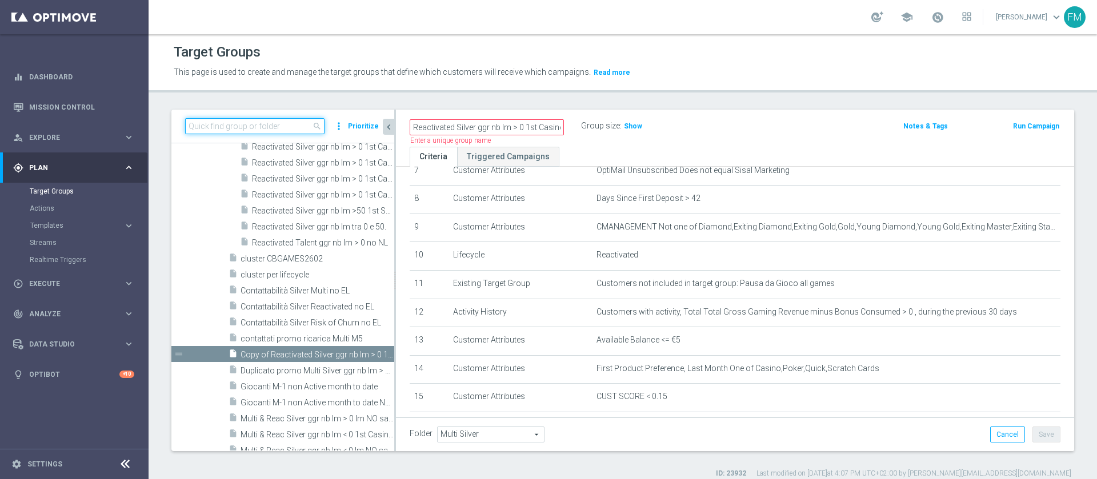
paste input "Reactivated Silver ggr nb lm > 0 1st Casino e GeV lm"
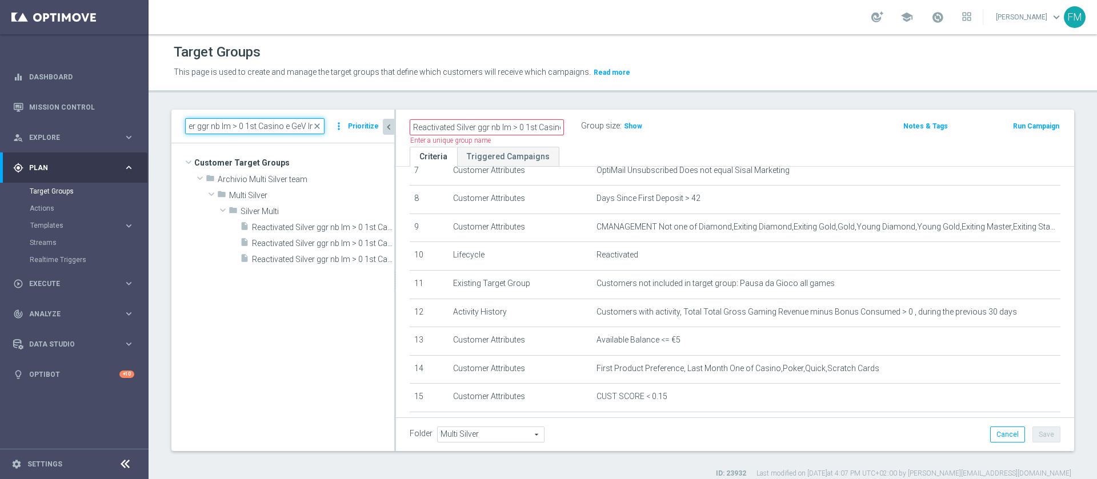
scroll to position [0, 0]
type input "Reactivated Silver ggr nb lm > 0 1st Casino e GeV lm"
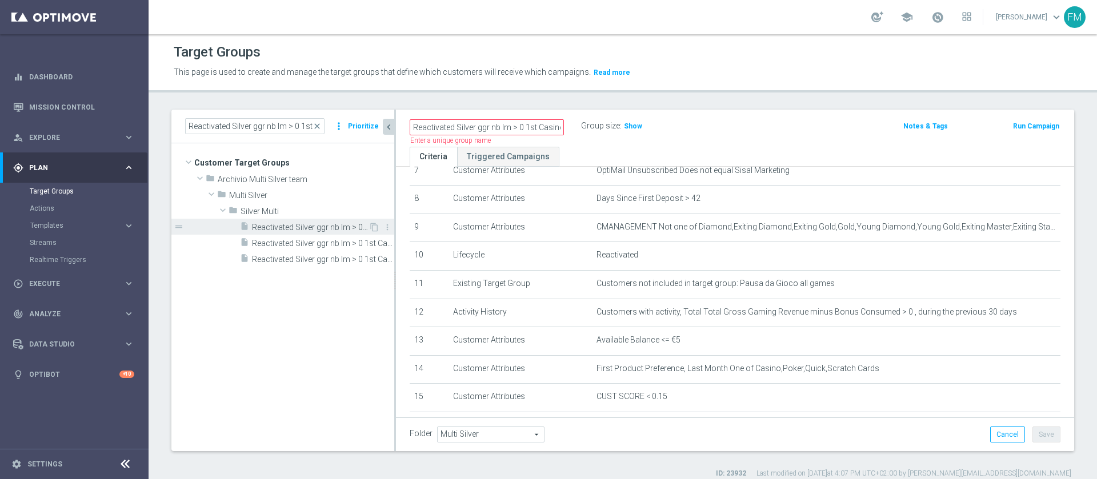
click at [326, 230] on span "Reactivated Silver ggr nb lm > 0 1st Casino e GeV lm" at bounding box center [310, 228] width 117 height 10
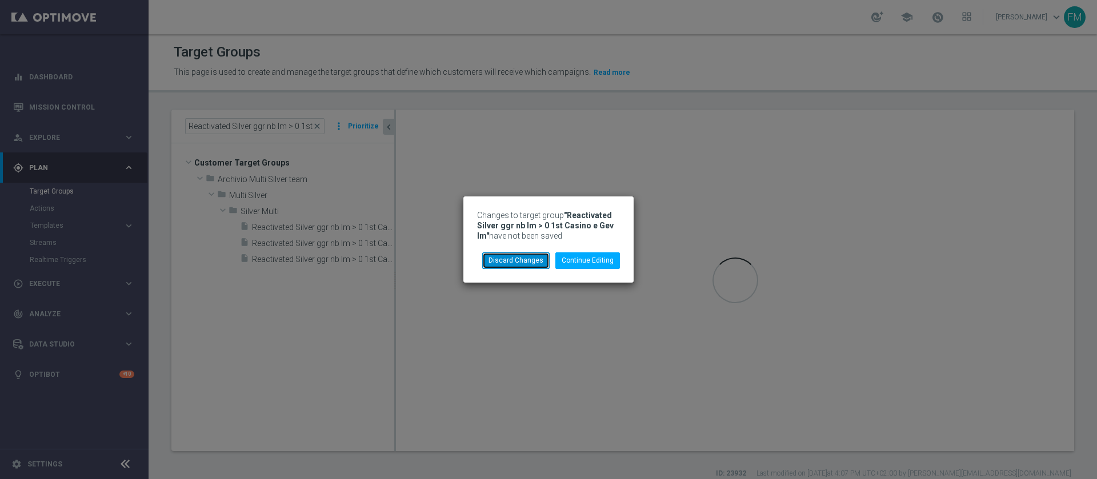
click at [527, 263] on button "Discard Changes" at bounding box center [515, 261] width 67 height 16
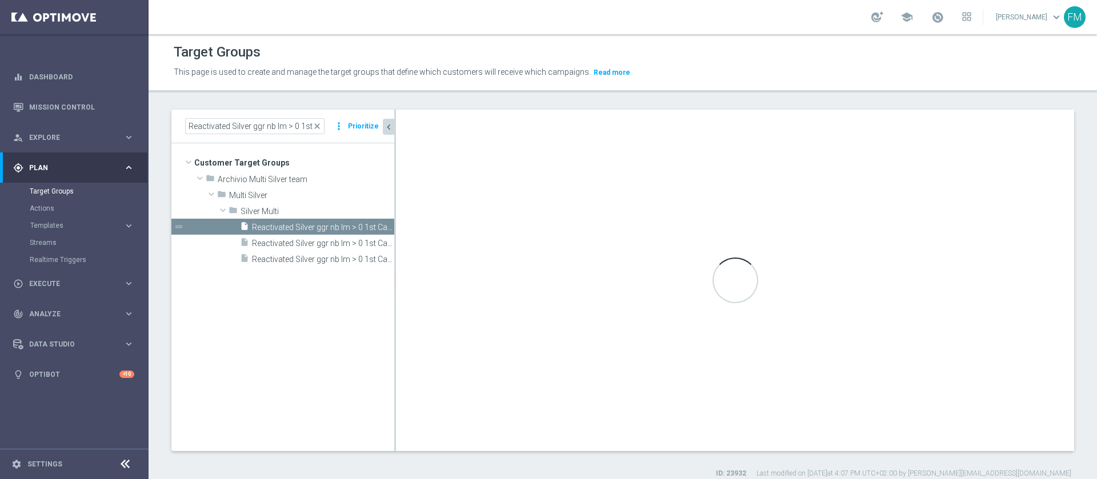
type input "Silver Multi"
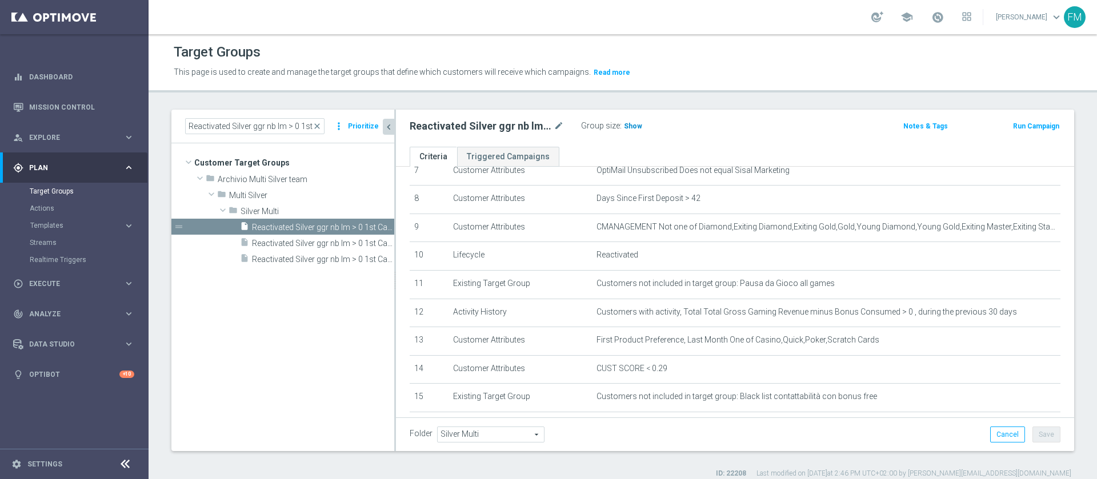
click at [636, 120] on h3 "Show" at bounding box center [633, 126] width 21 height 13
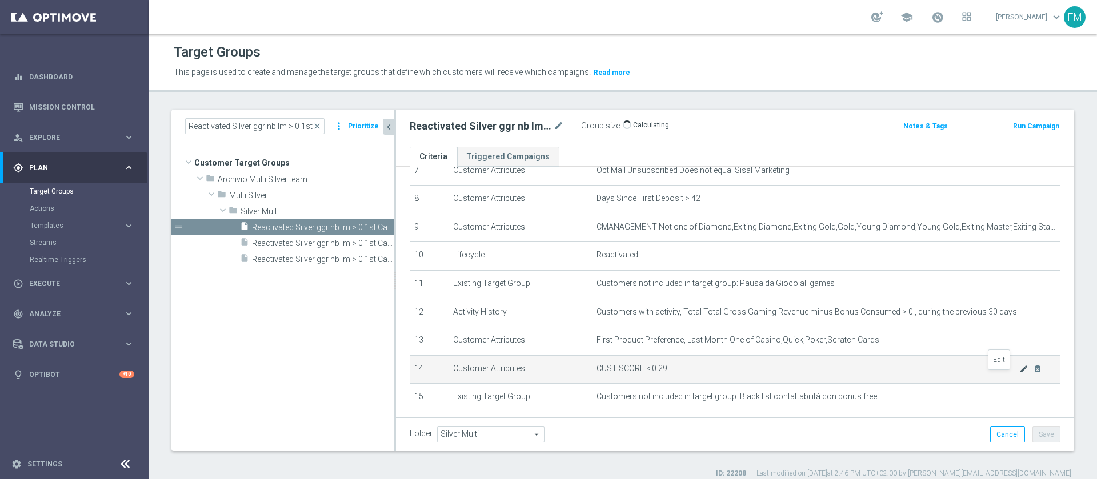
click at [1019, 374] on icon "mode_edit" at bounding box center [1023, 369] width 9 height 9
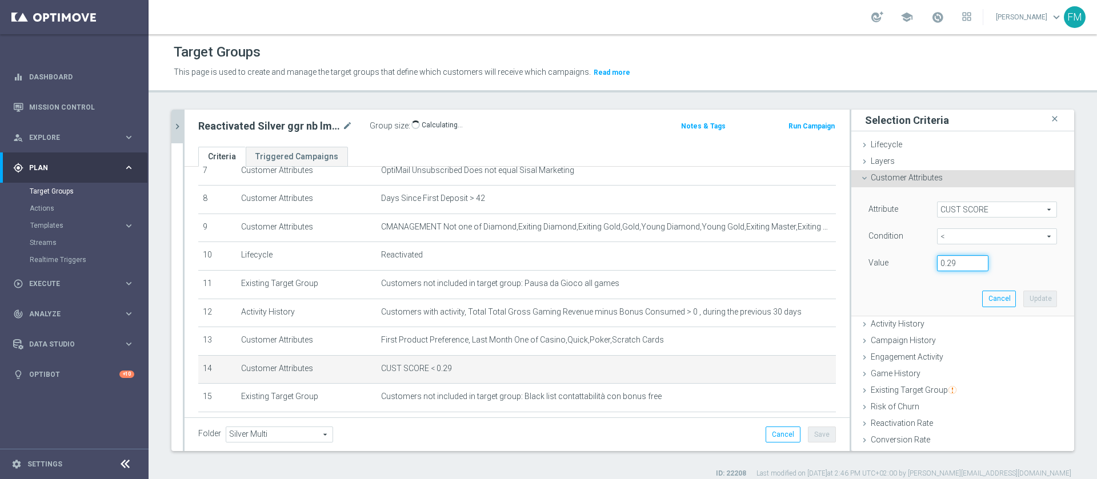
click at [939, 263] on input "0.29" at bounding box center [962, 263] width 51 height 16
type input "0.15"
click at [1023, 302] on button "Update" at bounding box center [1040, 299] width 34 height 16
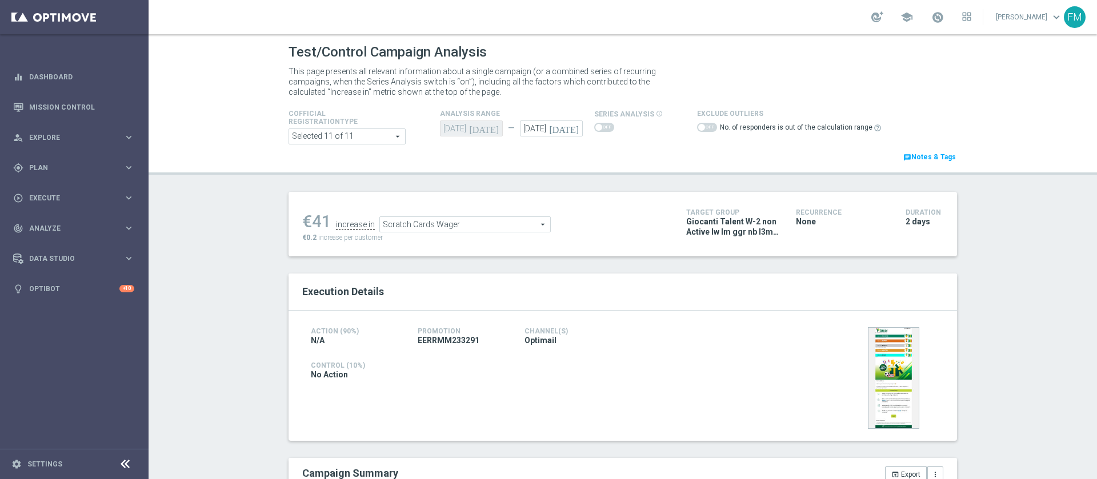
click at [58, 93] on link "Mission Control" at bounding box center [81, 107] width 105 height 30
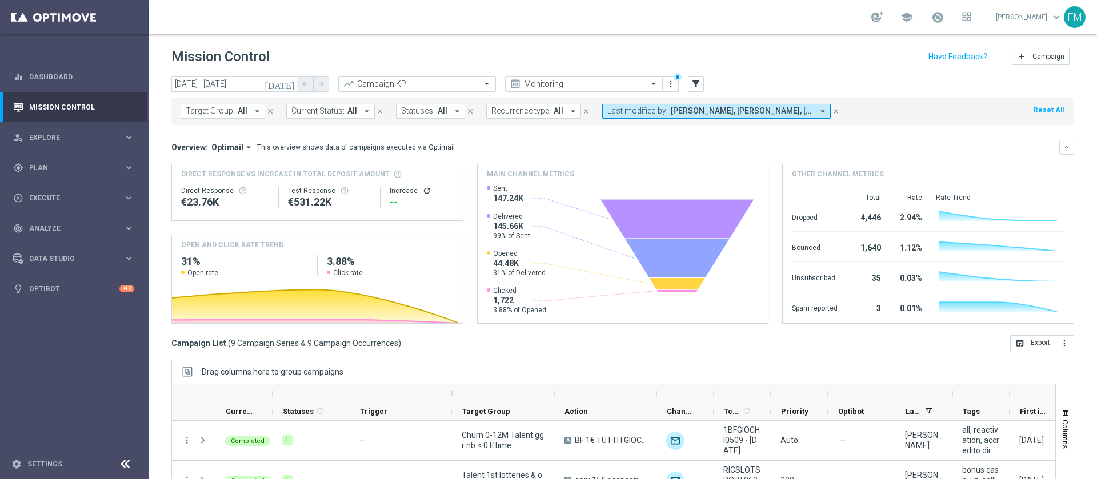
click at [291, 89] on icon "today" at bounding box center [280, 84] width 31 height 10
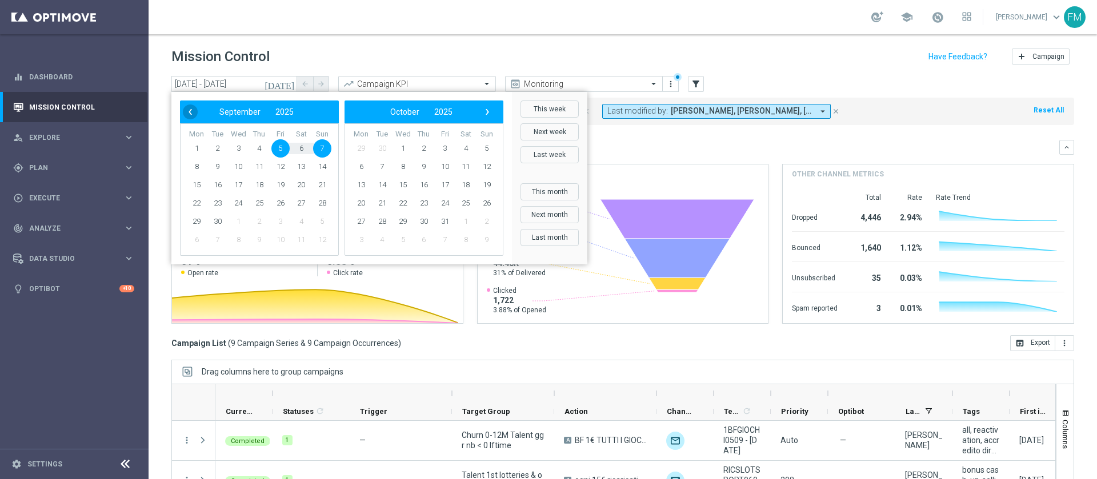
click at [190, 118] on span "‹" at bounding box center [190, 112] width 15 height 15
click at [232, 206] on span "20" at bounding box center [238, 203] width 18 height 18
click at [317, 202] on span "24" at bounding box center [322, 203] width 18 height 18
type input "20 Aug 2025 - 24 Aug 2025"
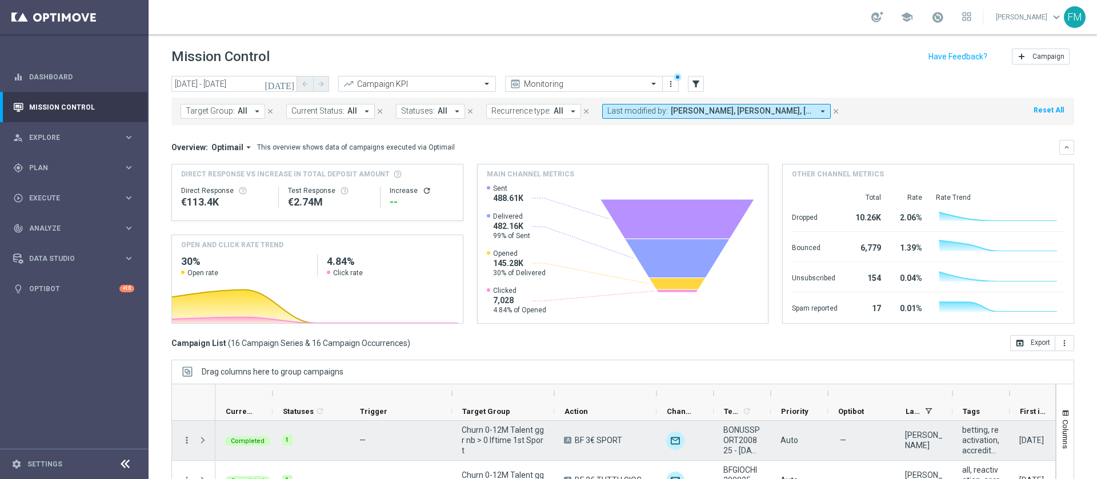
click at [189, 437] on icon "more_vert" at bounding box center [187, 440] width 10 height 10
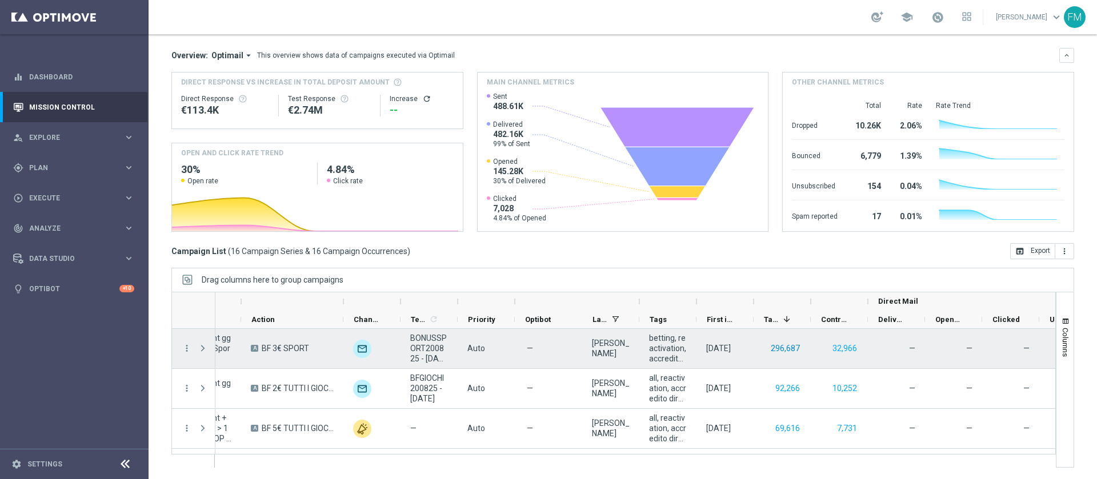
click at [783, 349] on button "296,687" at bounding box center [785, 349] width 31 height 14
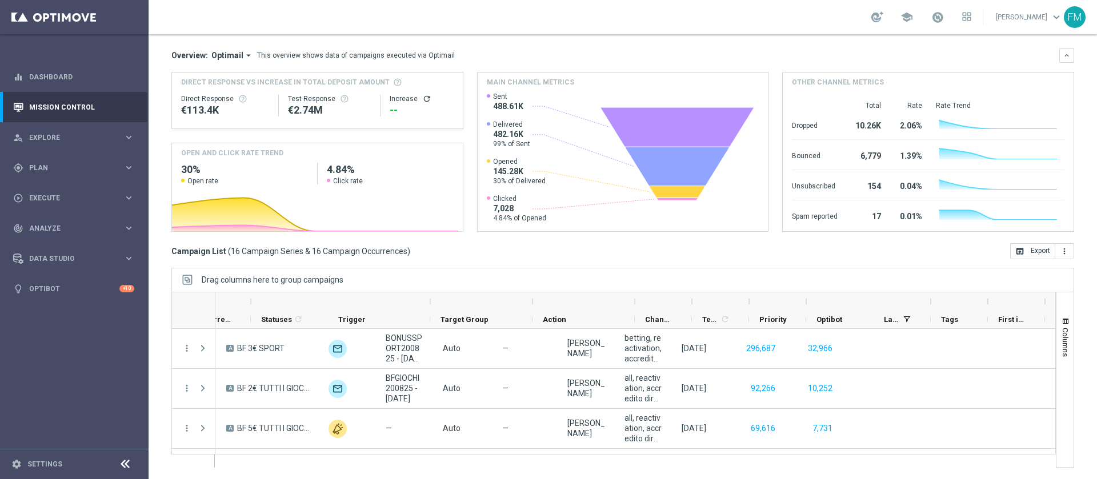
scroll to position [0, 22]
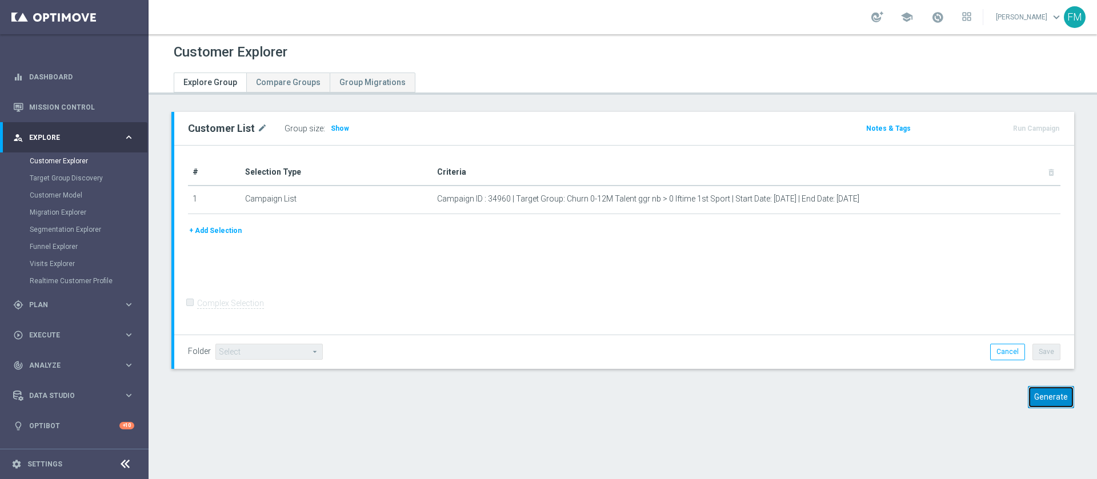
click at [1051, 394] on button "Generate" at bounding box center [1051, 397] width 46 height 22
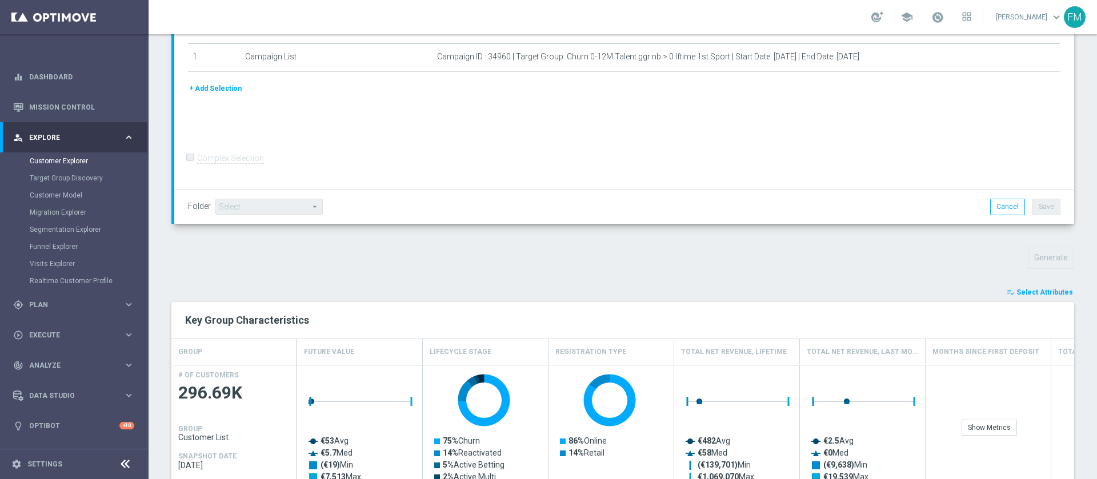
scroll to position [191, 0]
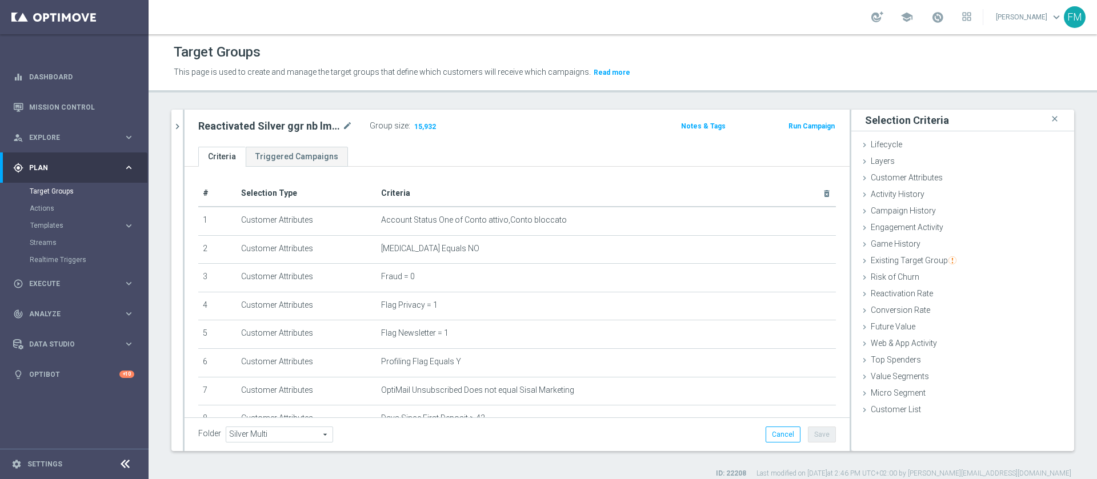
scroll to position [220, 0]
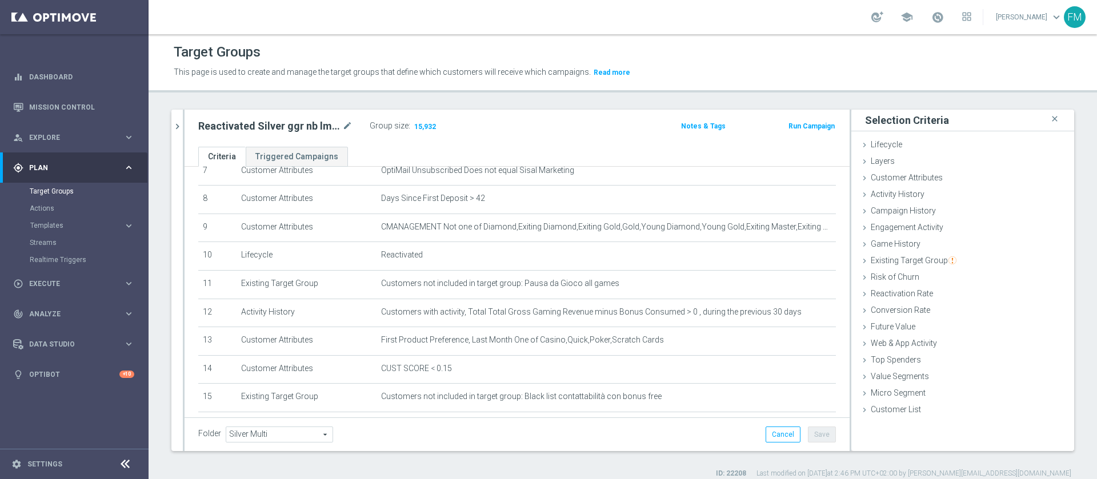
click at [171, 123] on button "chevron_right" at bounding box center [176, 127] width 11 height 34
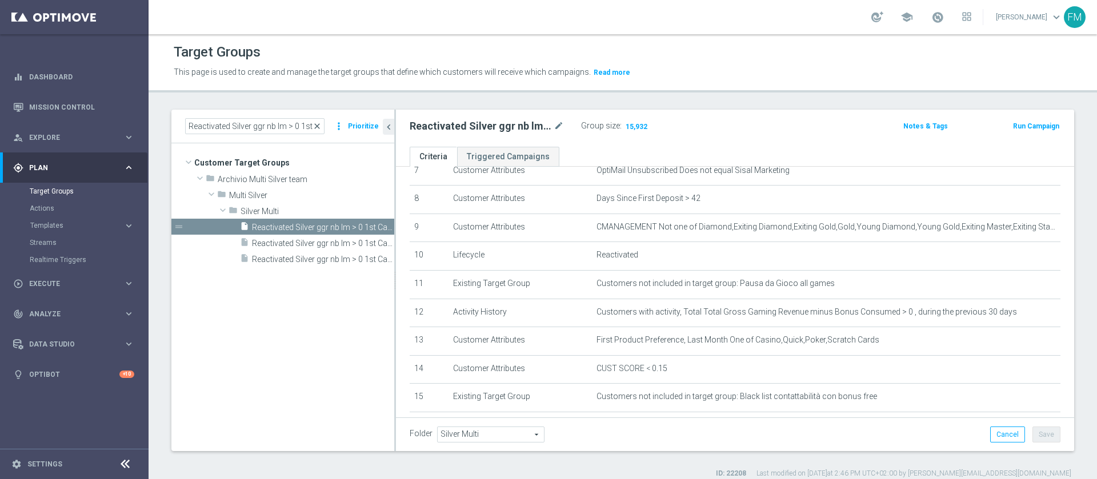
click at [321, 127] on span "close" at bounding box center [317, 126] width 9 height 9
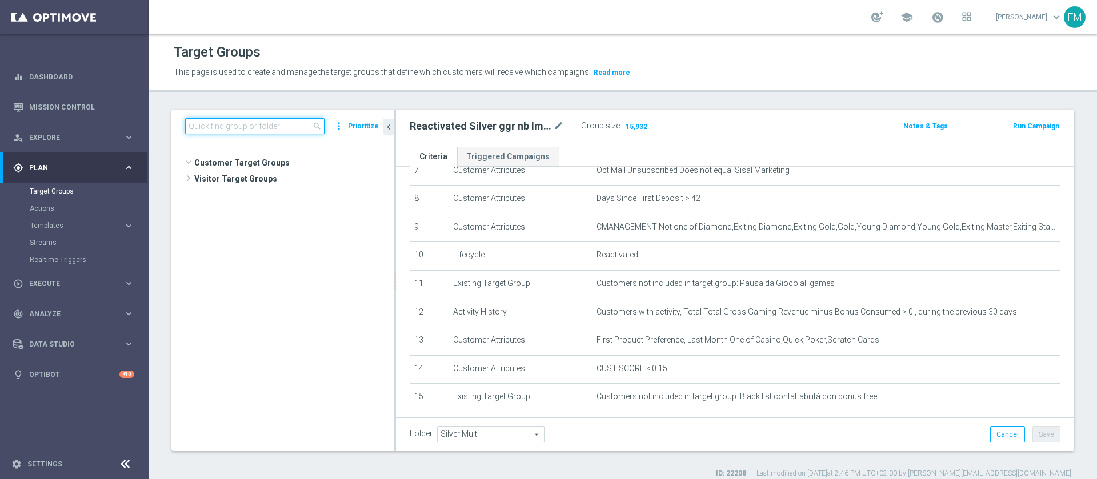
scroll to position [574, 0]
click at [283, 119] on input at bounding box center [254, 126] width 139 height 16
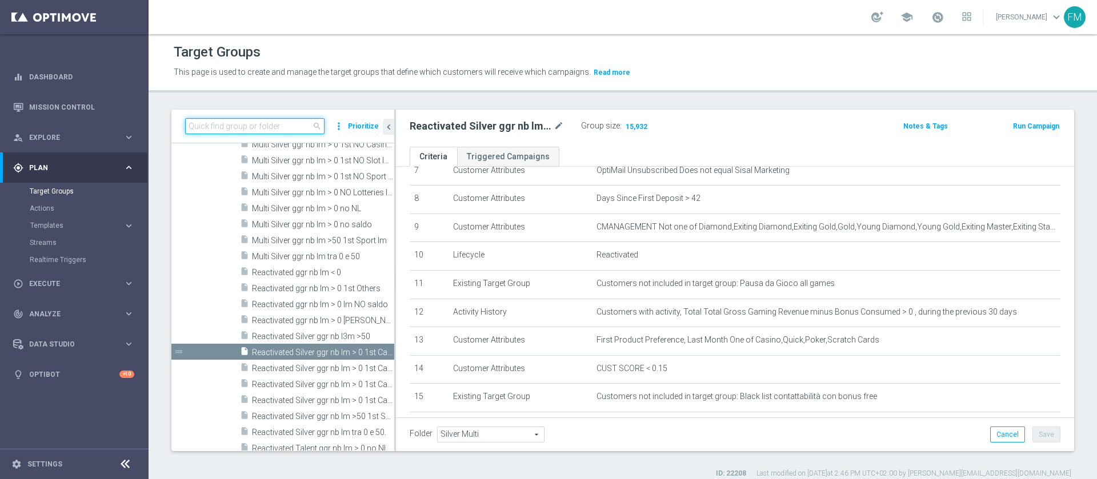
paste input "Reactivated Master Low"
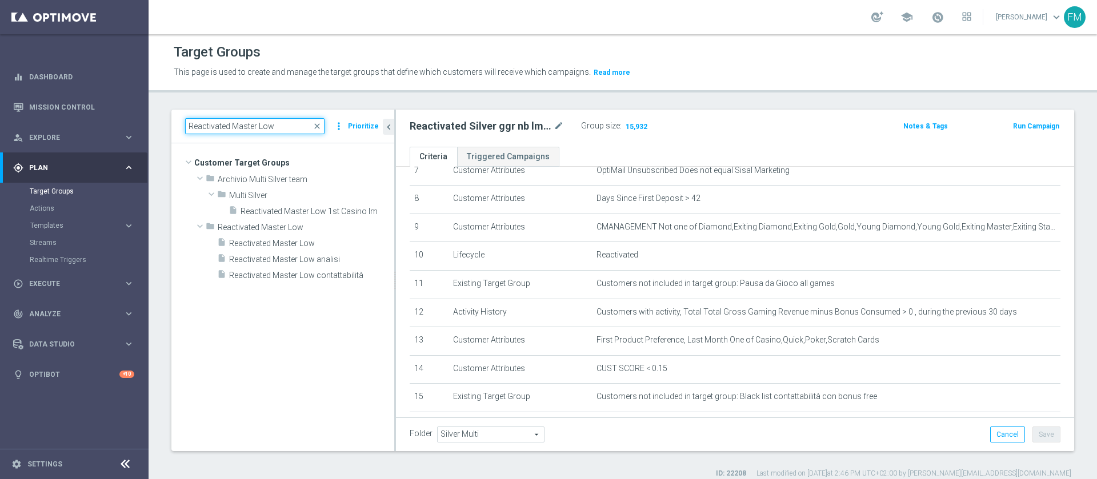
scroll to position [0, 0]
type input "Reactivated Master Low"
click at [278, 245] on span "Reactivated Master Low" at bounding box center [298, 244] width 138 height 10
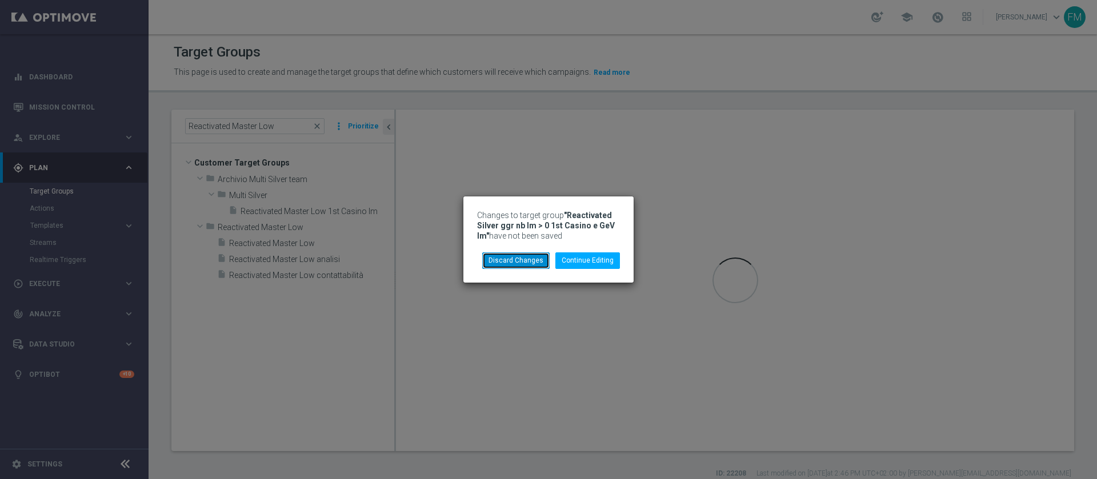
click at [525, 254] on button "Discard Changes" at bounding box center [515, 261] width 67 height 16
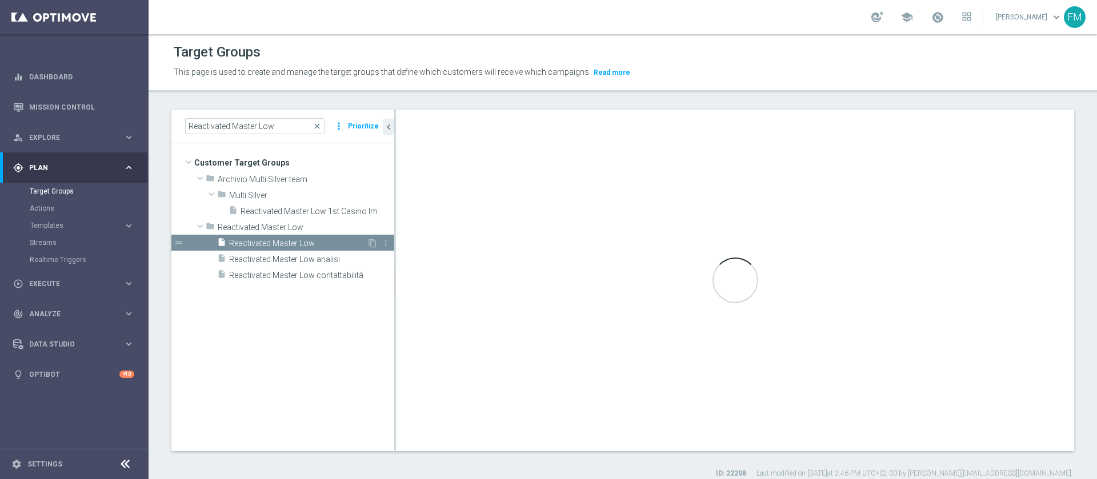
type input "Reactivated Master Low"
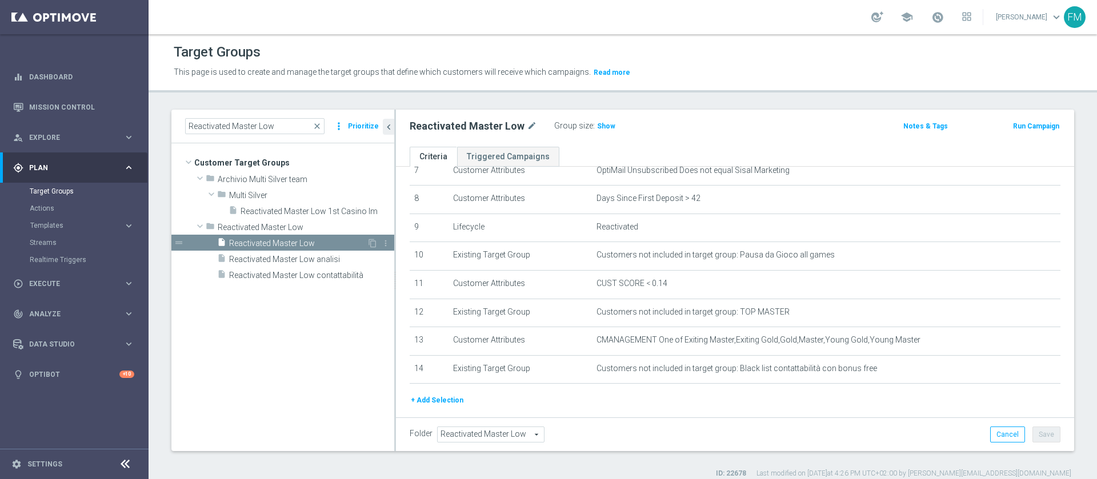
click at [334, 247] on span "Reactivated Master Low" at bounding box center [298, 244] width 138 height 10
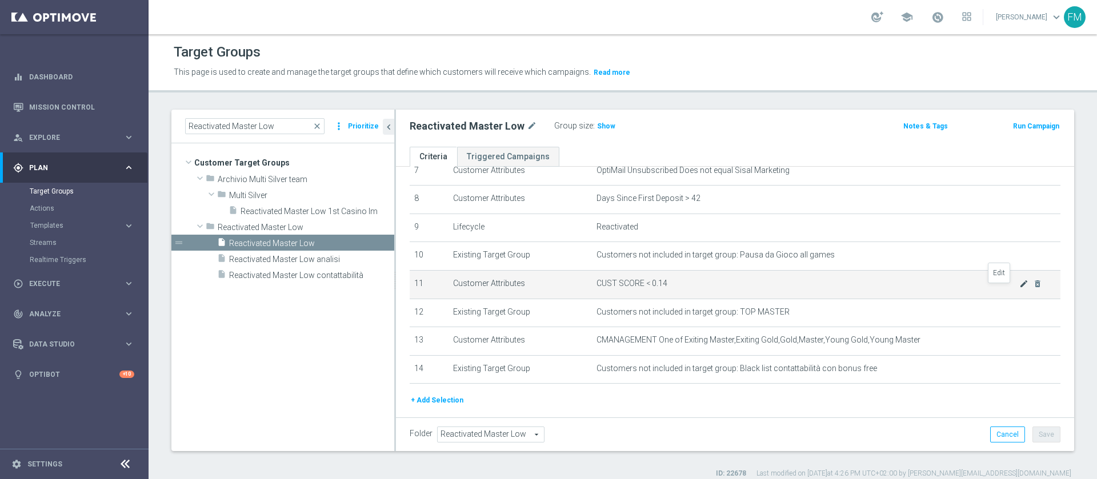
click at [1019, 288] on icon "mode_edit" at bounding box center [1023, 283] width 9 height 9
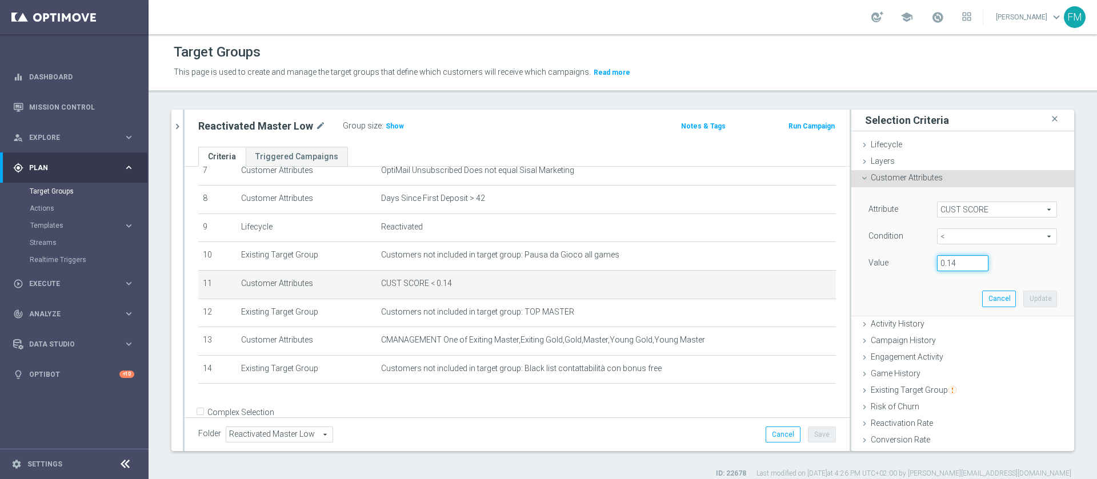
click at [939, 263] on input "0.14" at bounding box center [962, 263] width 51 height 16
type input "0.15"
click at [1023, 303] on button "Update" at bounding box center [1040, 299] width 34 height 16
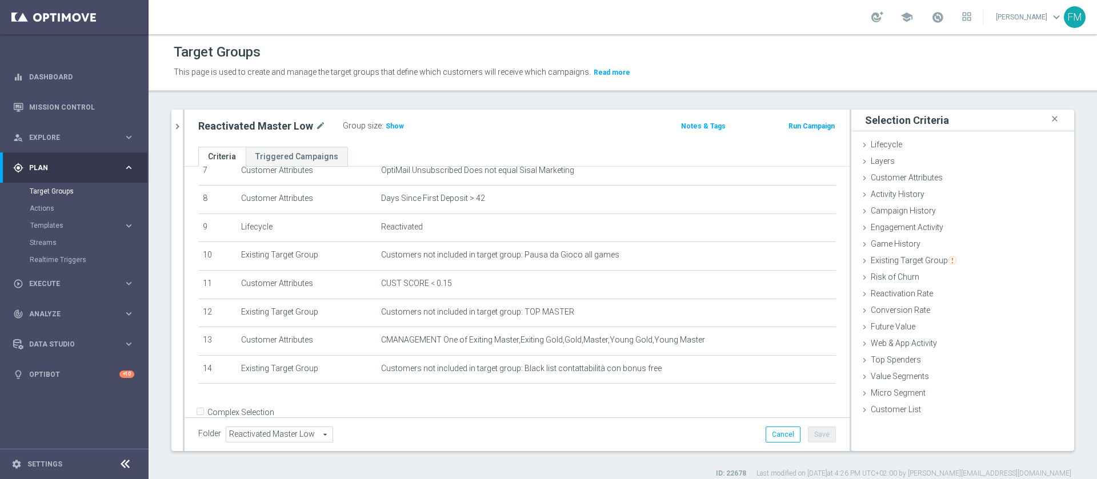
click at [510, 141] on div "Reactivated Master Low mode_edit Group size : Show Notes & Tags Run Campaign" at bounding box center [517, 128] width 665 height 37
click at [386, 124] on span "Show" at bounding box center [395, 126] width 18 height 8
click at [177, 129] on icon "chevron_right" at bounding box center [177, 126] width 11 height 11
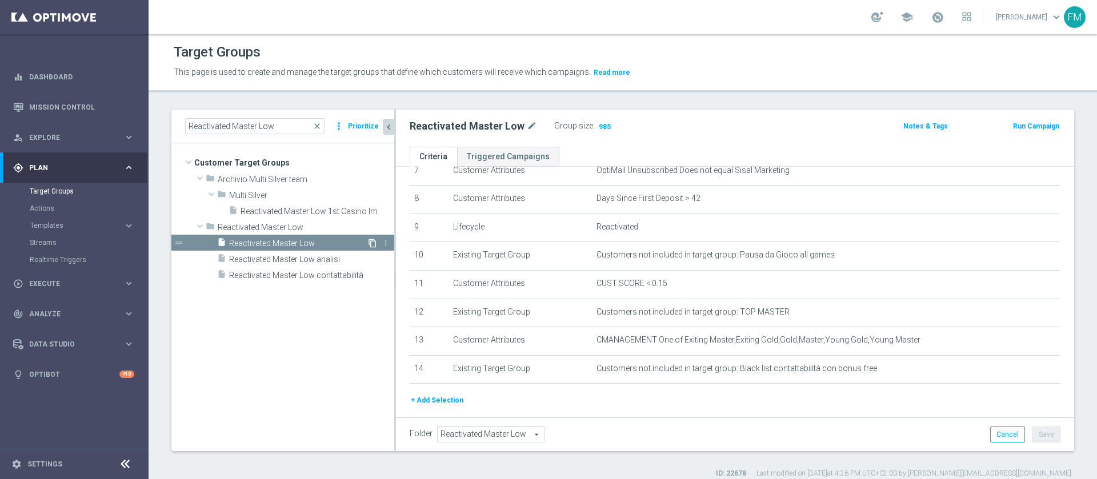
click at [375, 240] on icon "content_copy" at bounding box center [372, 243] width 9 height 9
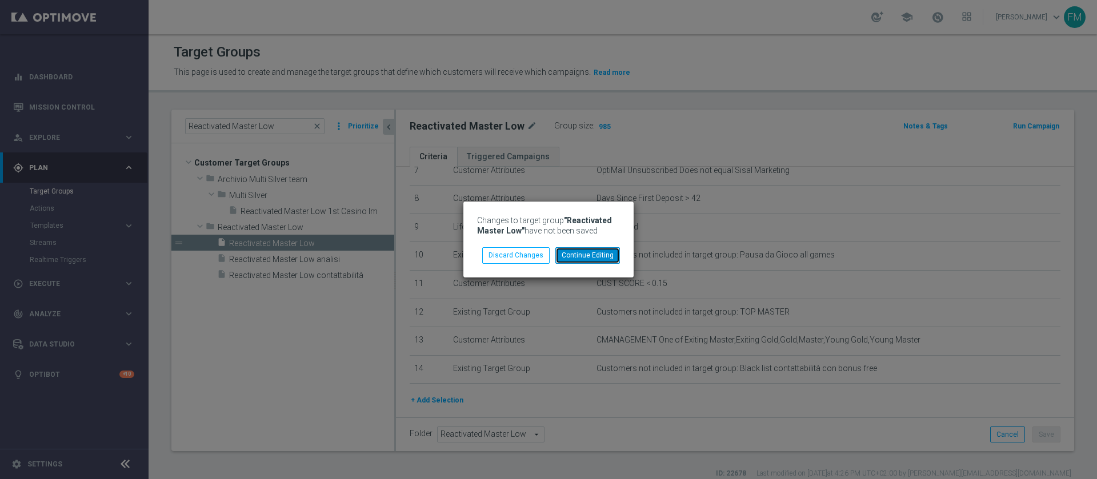
click at [580, 253] on button "Continue Editing" at bounding box center [587, 255] width 65 height 16
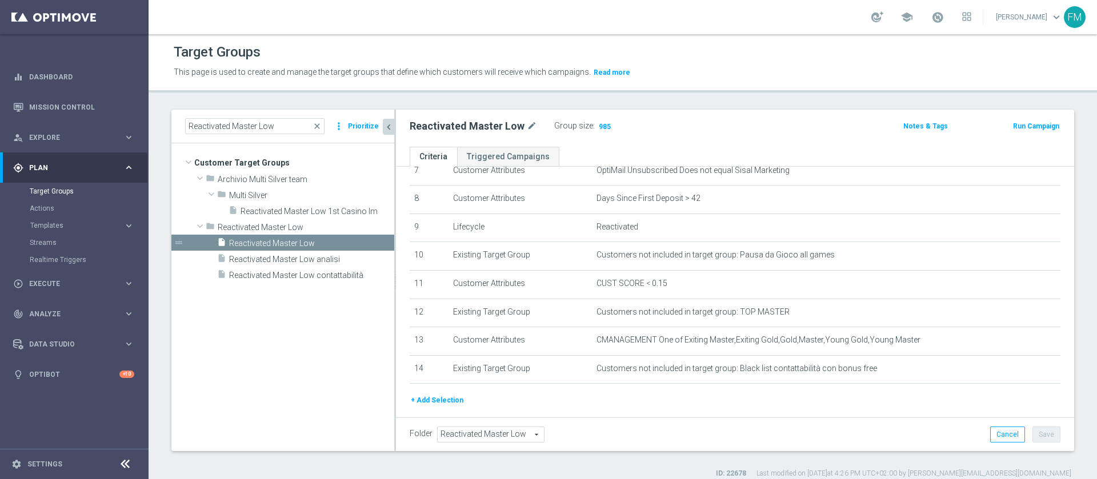
click at [856, 161] on ul "Criteria Triggered Campaigns" at bounding box center [735, 157] width 678 height 20
click at [853, 152] on ul "Criteria Triggered Campaigns" at bounding box center [735, 157] width 678 height 20
click at [371, 238] on div "drag_handle" at bounding box center [282, 243] width 223 height 16
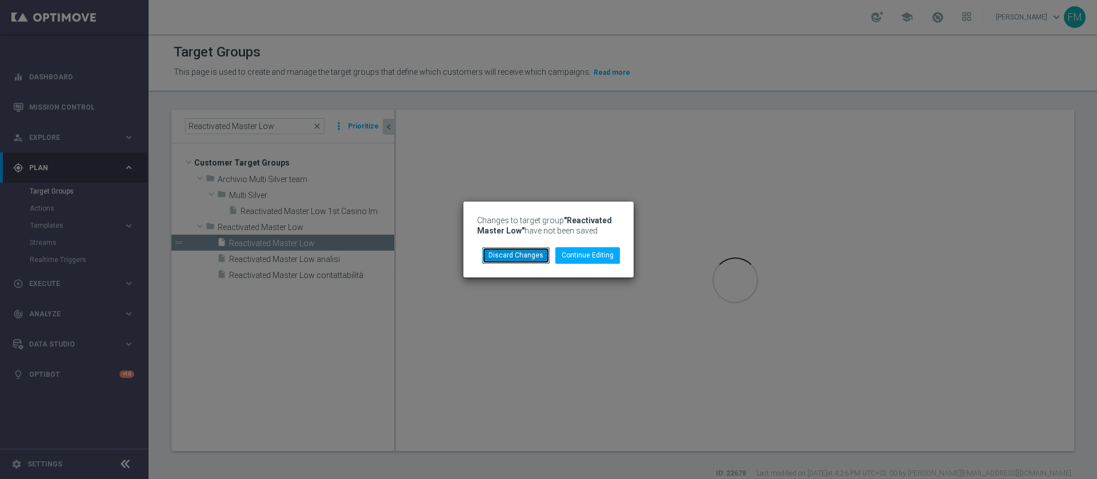
click at [531, 249] on button "Discard Changes" at bounding box center [515, 255] width 67 height 16
